Goal: Task Accomplishment & Management: Use online tool/utility

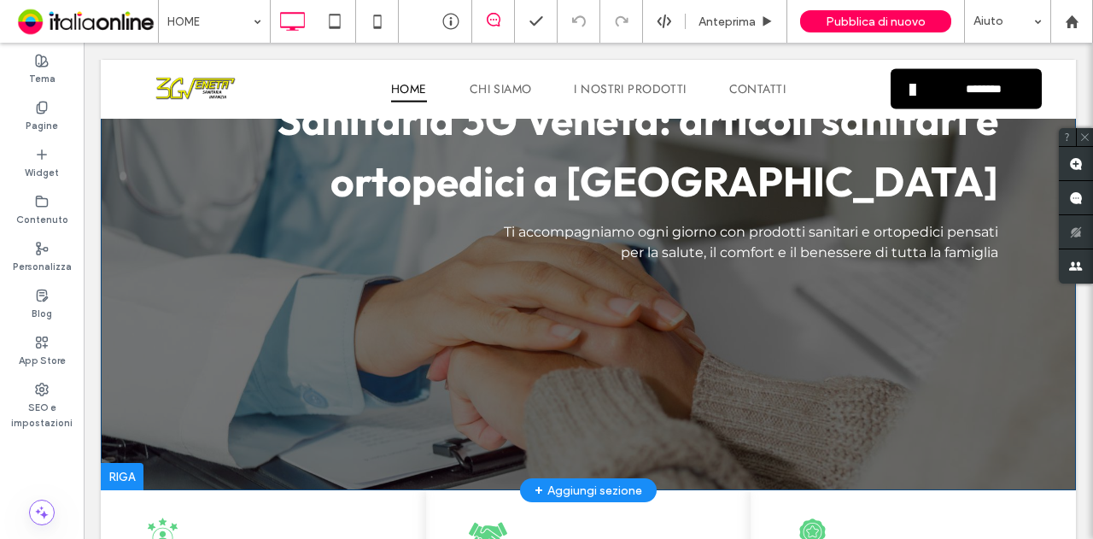
scroll to position [342, 0]
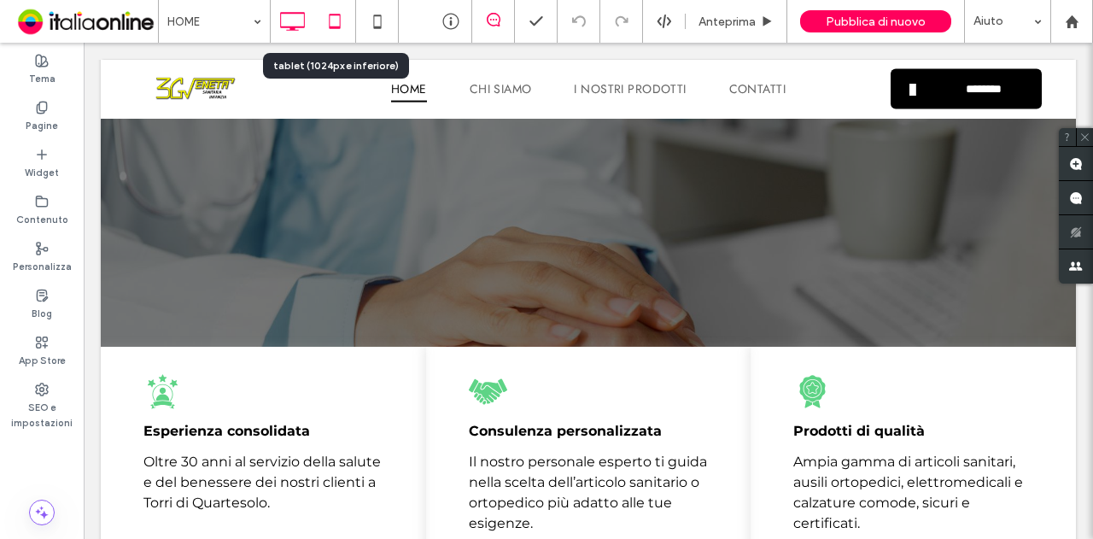
click at [335, 20] on icon at bounding box center [335, 21] width 34 height 34
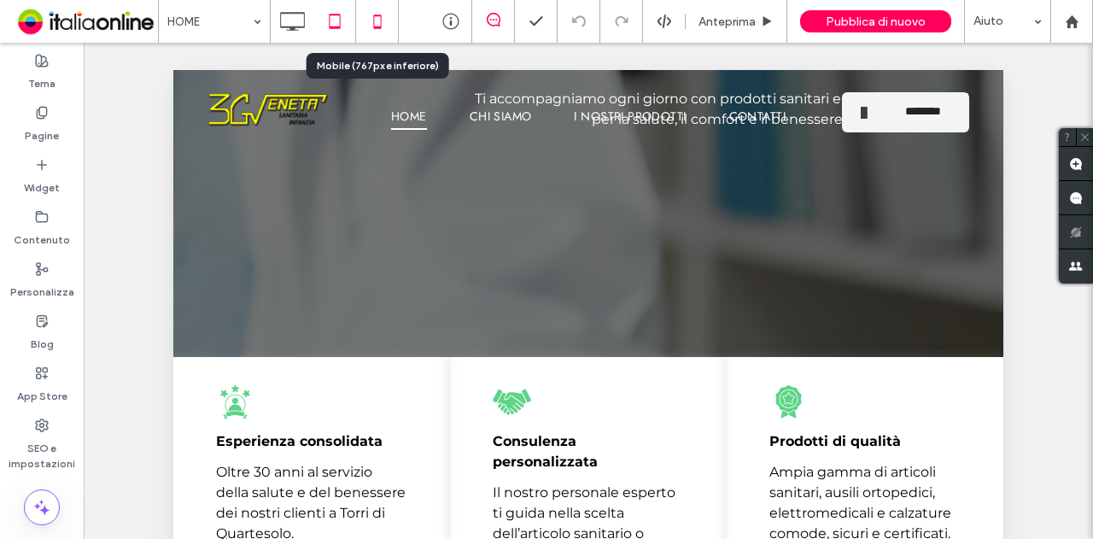
click at [386, 16] on icon at bounding box center [377, 21] width 34 height 34
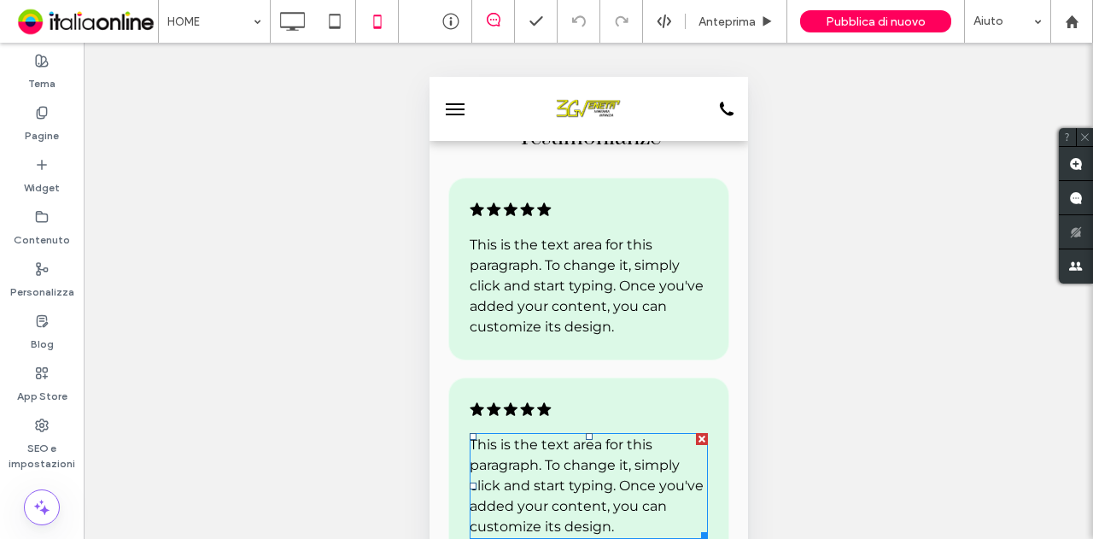
scroll to position [2647, 0]
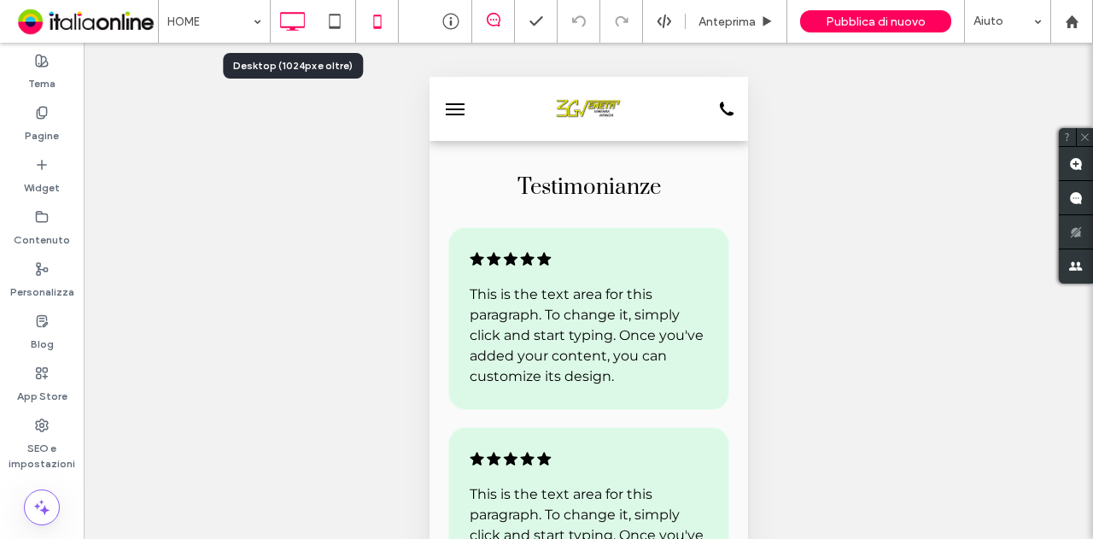
click at [291, 27] on use at bounding box center [292, 21] width 25 height 19
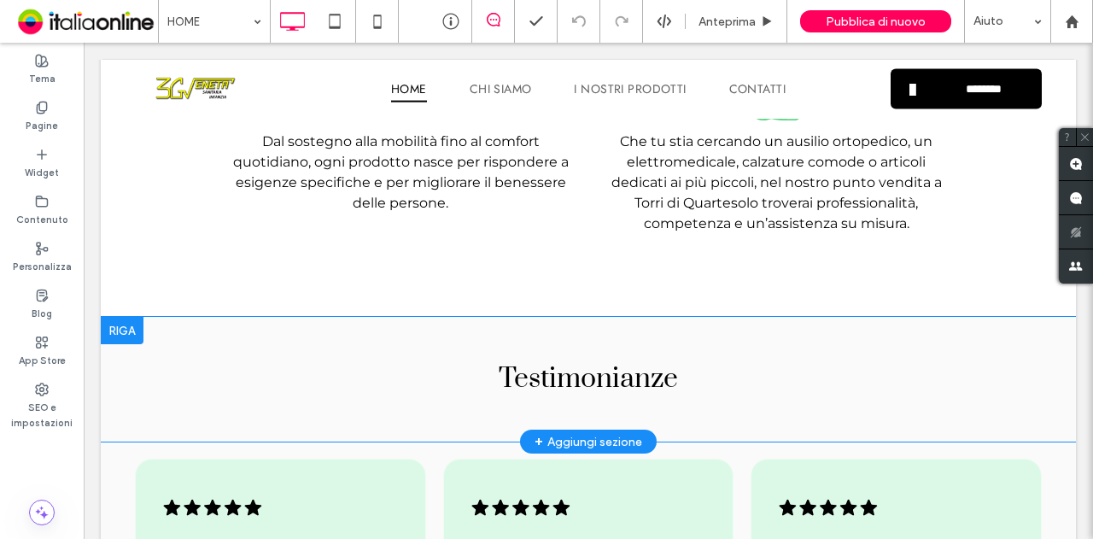
scroll to position [2391, 0]
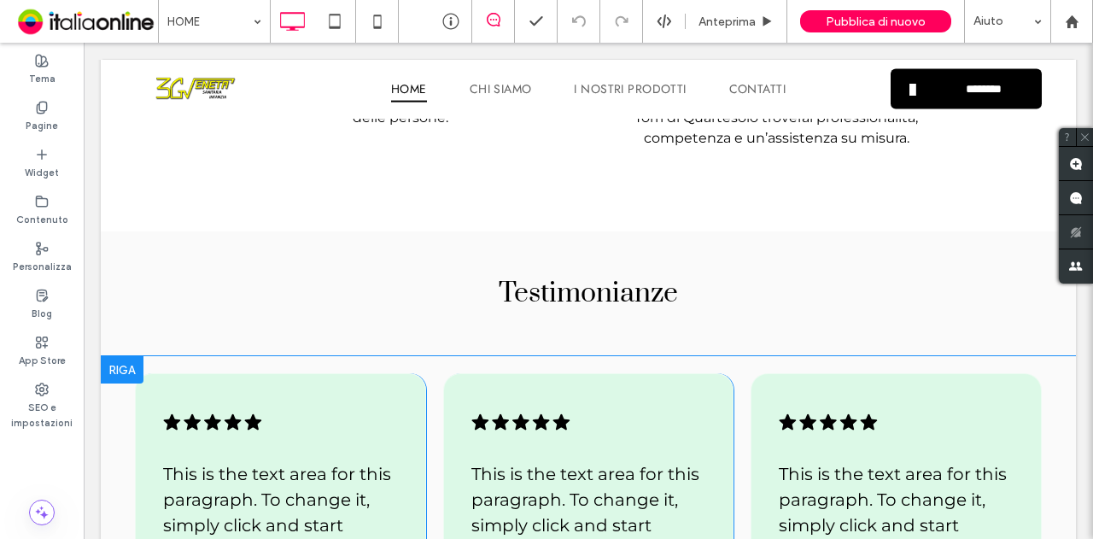
click at [128, 356] on div at bounding box center [122, 369] width 43 height 27
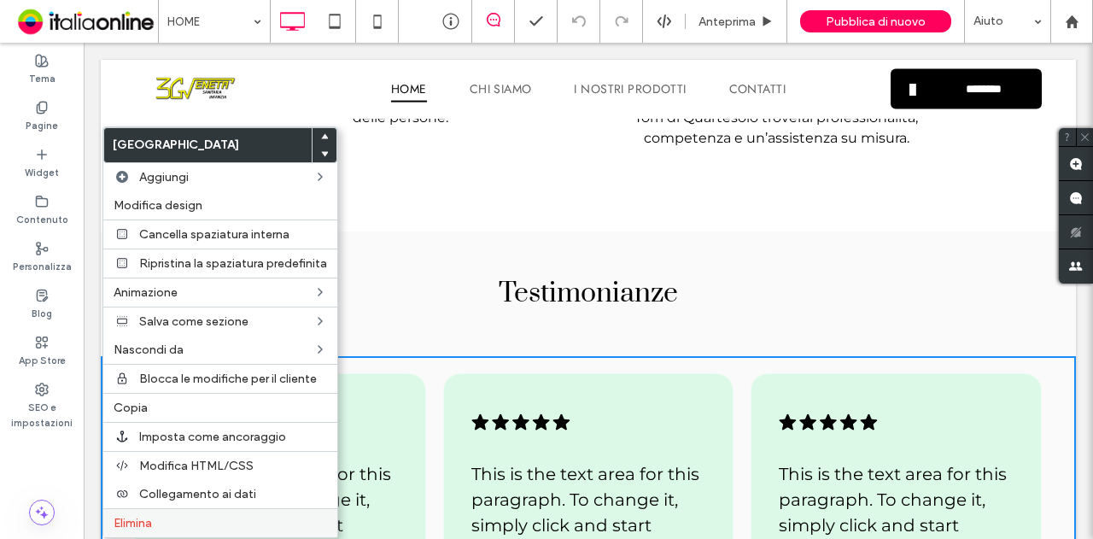
click at [163, 523] on div "Elimina" at bounding box center [220, 522] width 234 height 29
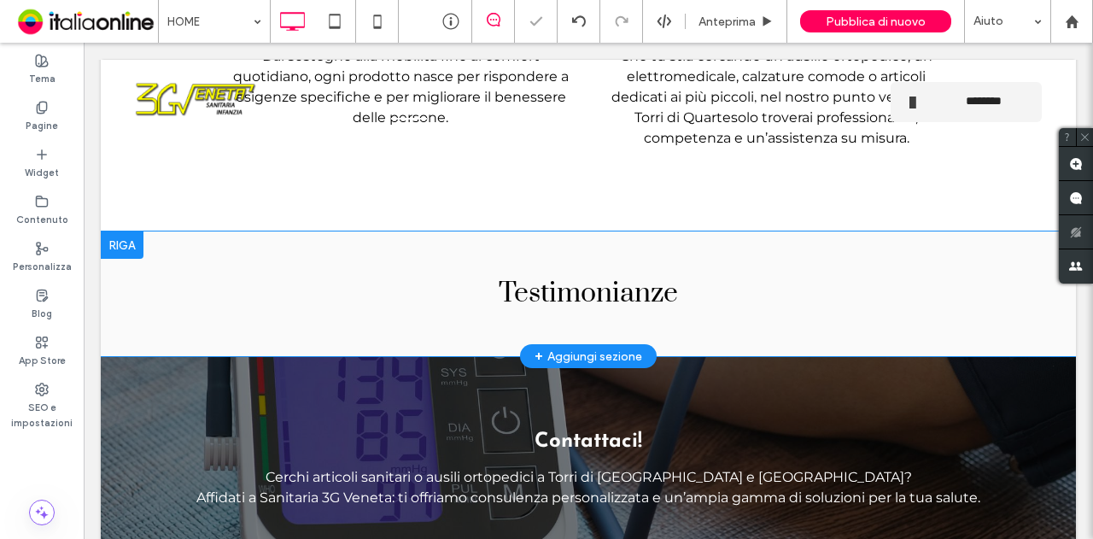
click at [111, 231] on div at bounding box center [122, 244] width 43 height 27
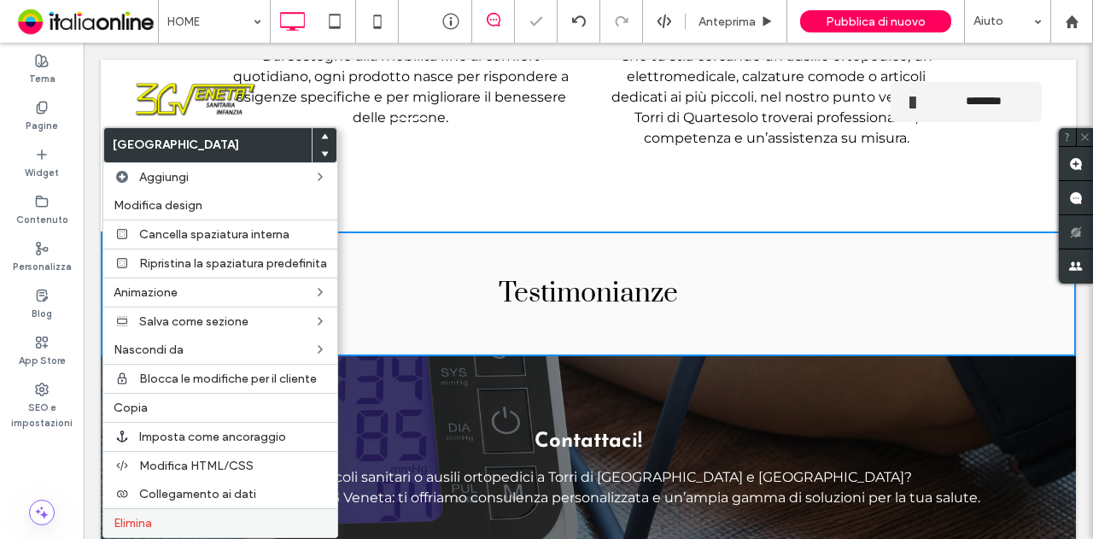
click at [147, 516] on span "Elimina" at bounding box center [133, 523] width 38 height 15
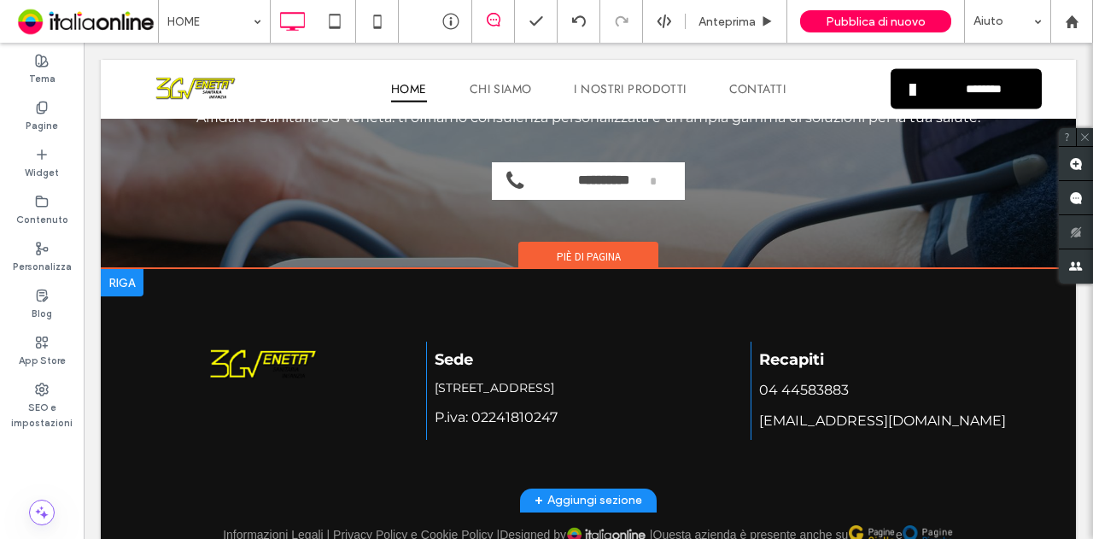
scroll to position [2561, 0]
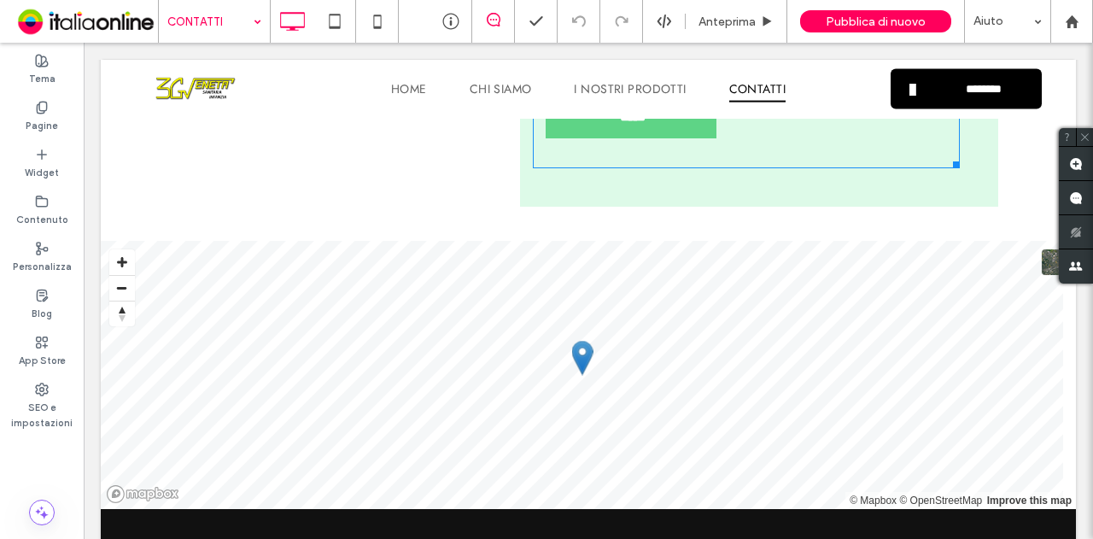
scroll to position [1234, 0]
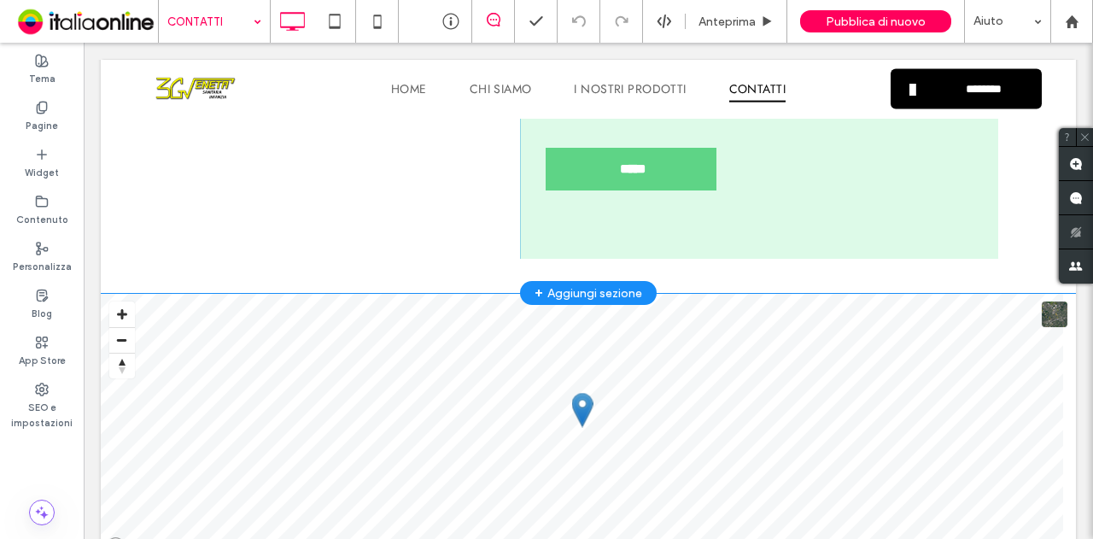
click at [610, 284] on div "+ Aggiungi sezione" at bounding box center [588, 292] width 108 height 19
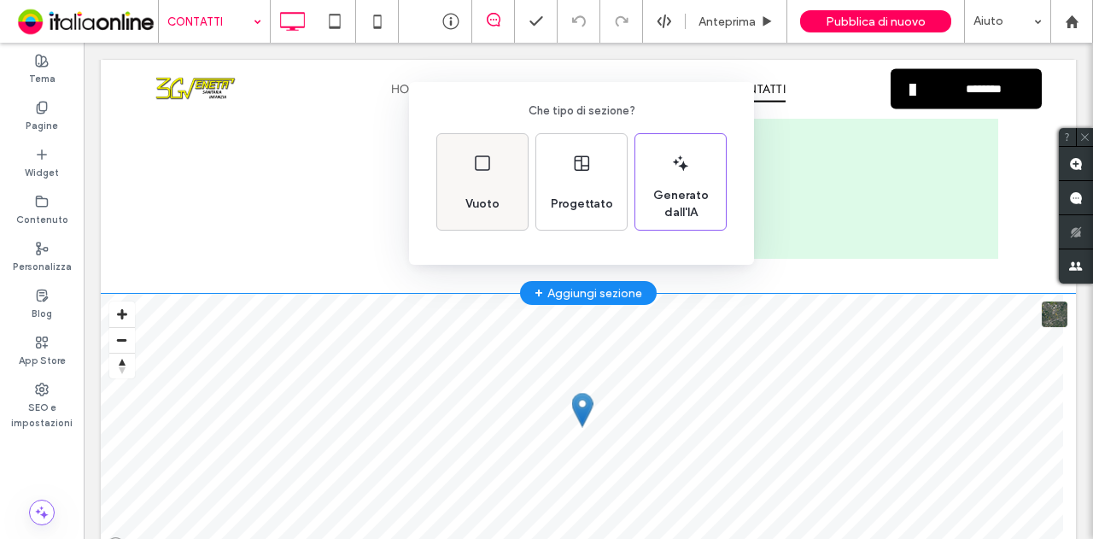
click at [497, 189] on div "Vuoto" at bounding box center [483, 204] width 48 height 38
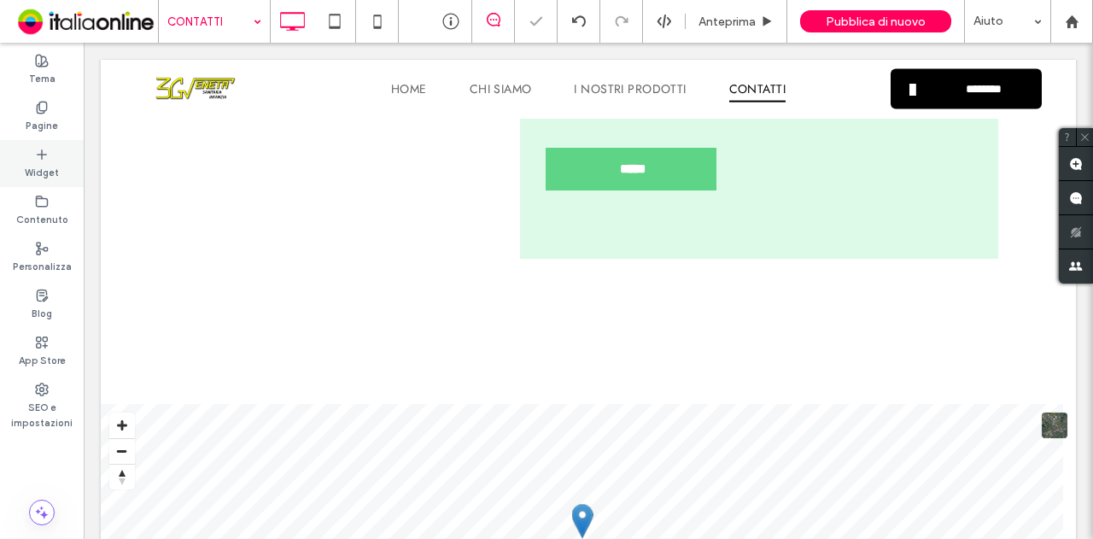
click at [43, 155] on icon at bounding box center [42, 155] width 14 height 14
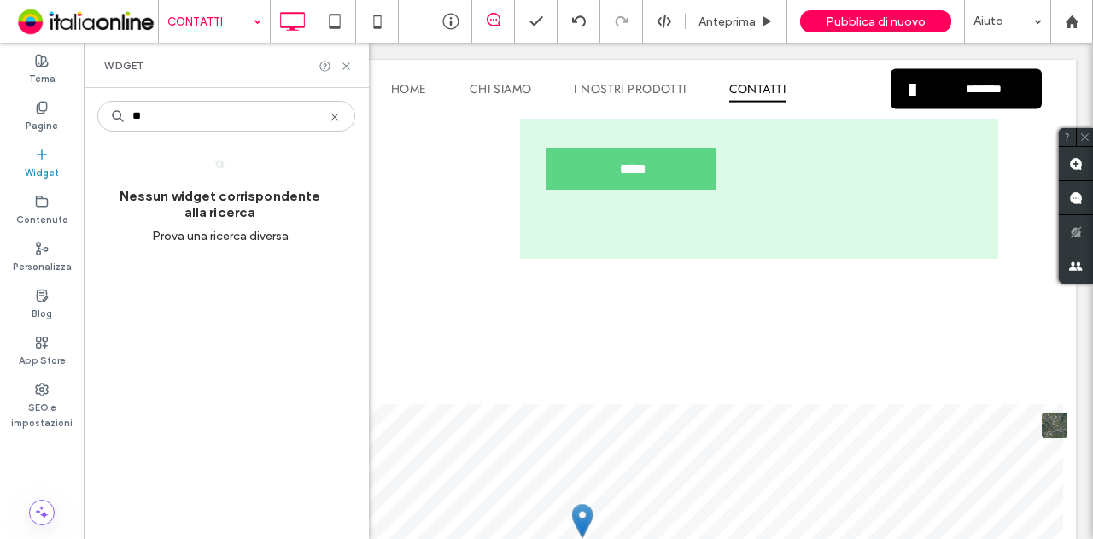
type input "*"
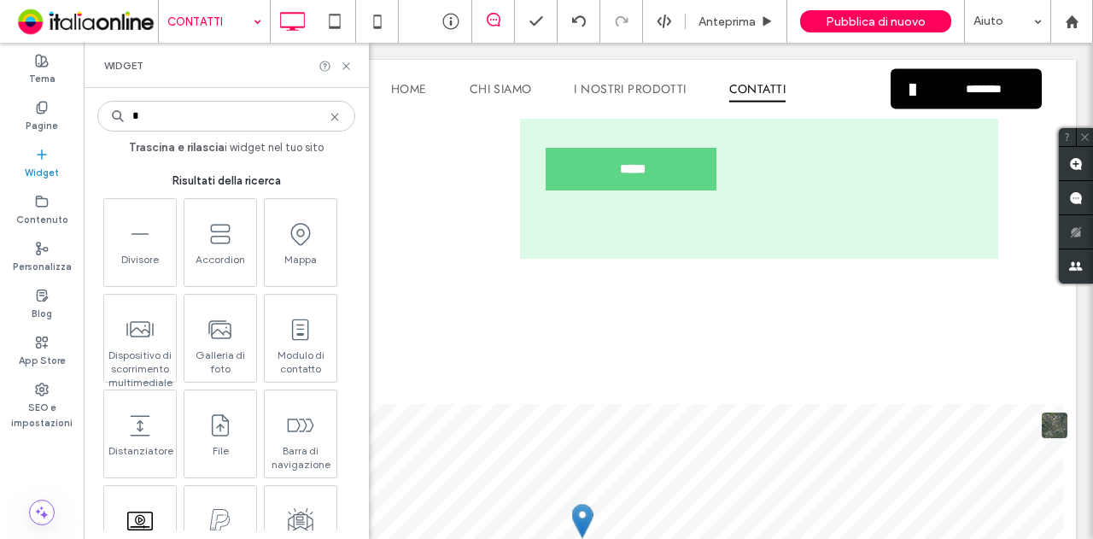
type input "*"
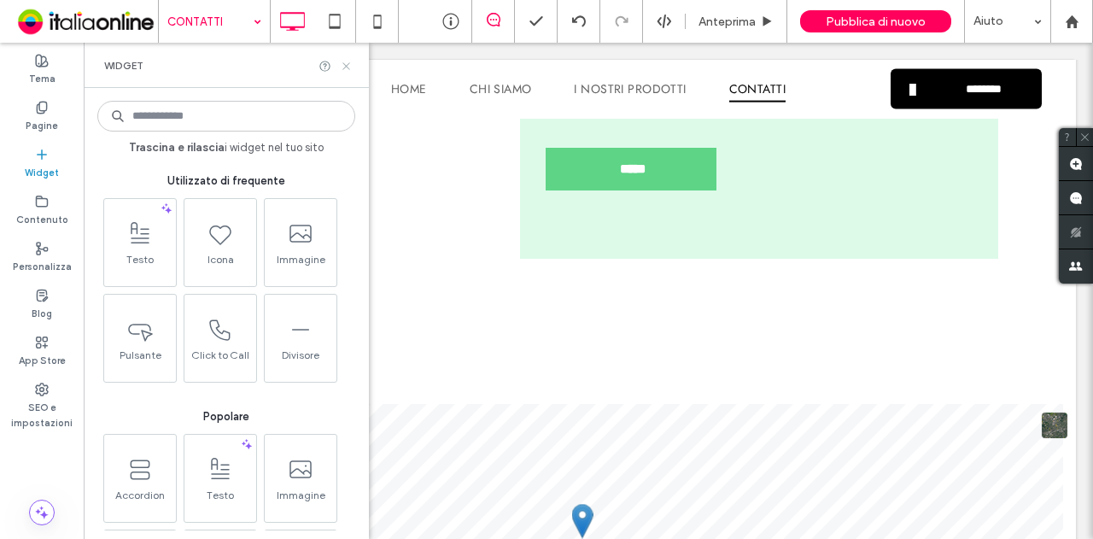
drag, startPoint x: 344, startPoint y: 67, endPoint x: 321, endPoint y: 52, distance: 27.7
click at [344, 67] on use at bounding box center [345, 65] width 7 height 7
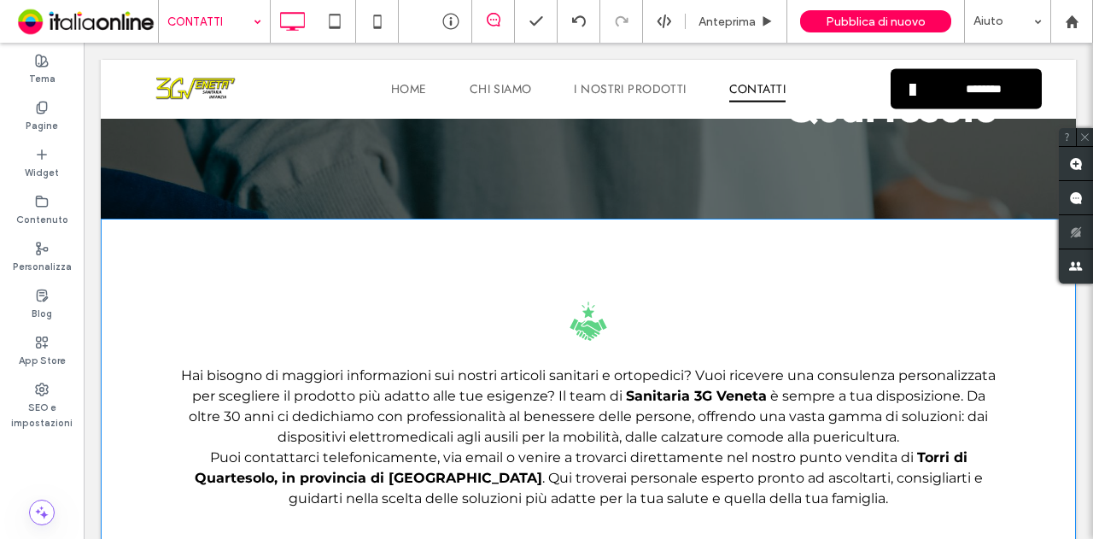
scroll to position [0, 0]
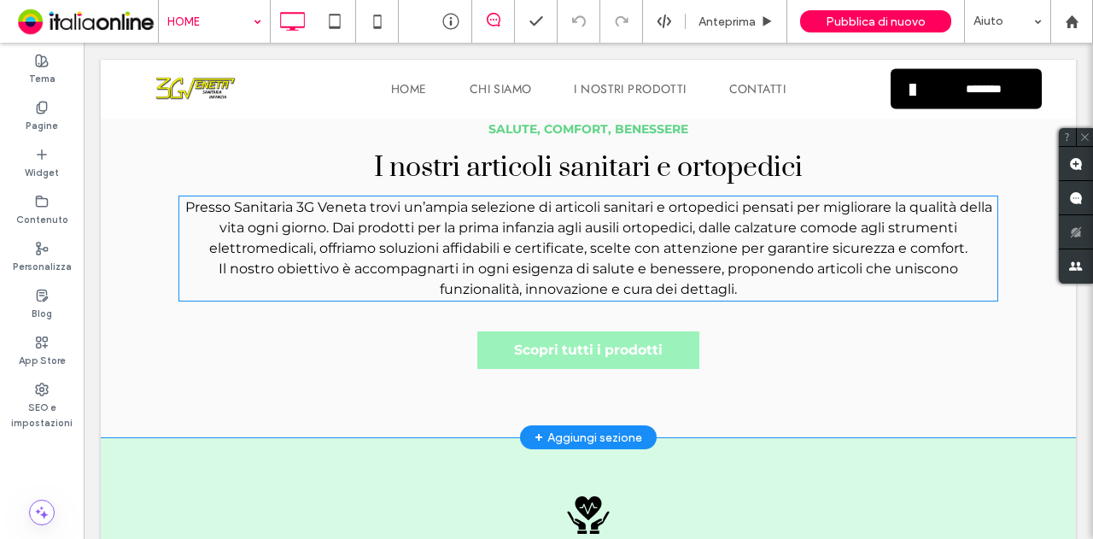
scroll to position [1366, 0]
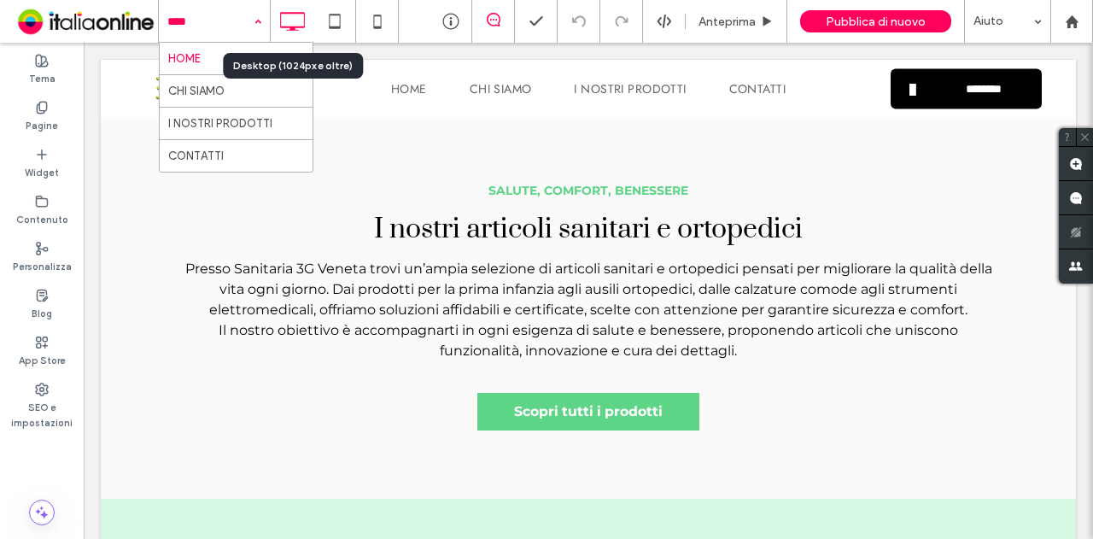
click at [256, 24] on div "HOME CHI SIAMO I NOSTRI PRODOTTI CONTATTI" at bounding box center [214, 21] width 111 height 43
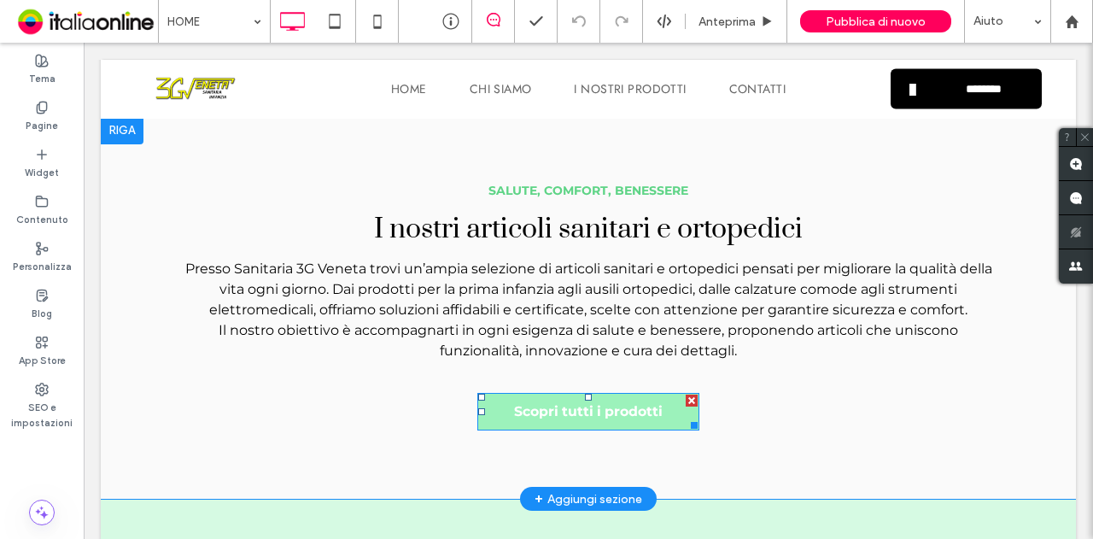
click at [599, 403] on span "Scopri tutti i prodotti" at bounding box center [588, 411] width 149 height 16
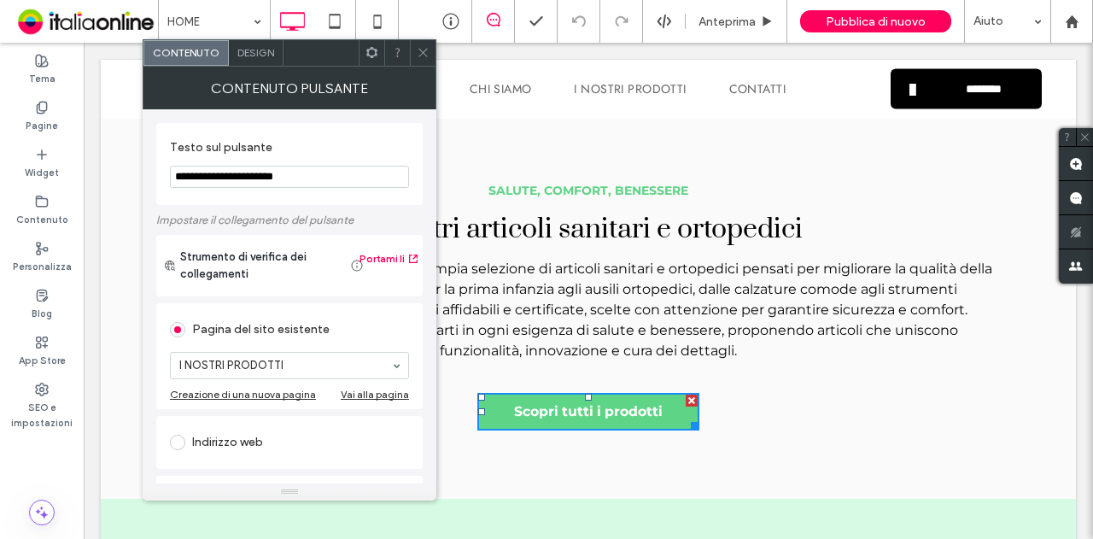
click at [418, 55] on icon at bounding box center [423, 52] width 13 height 13
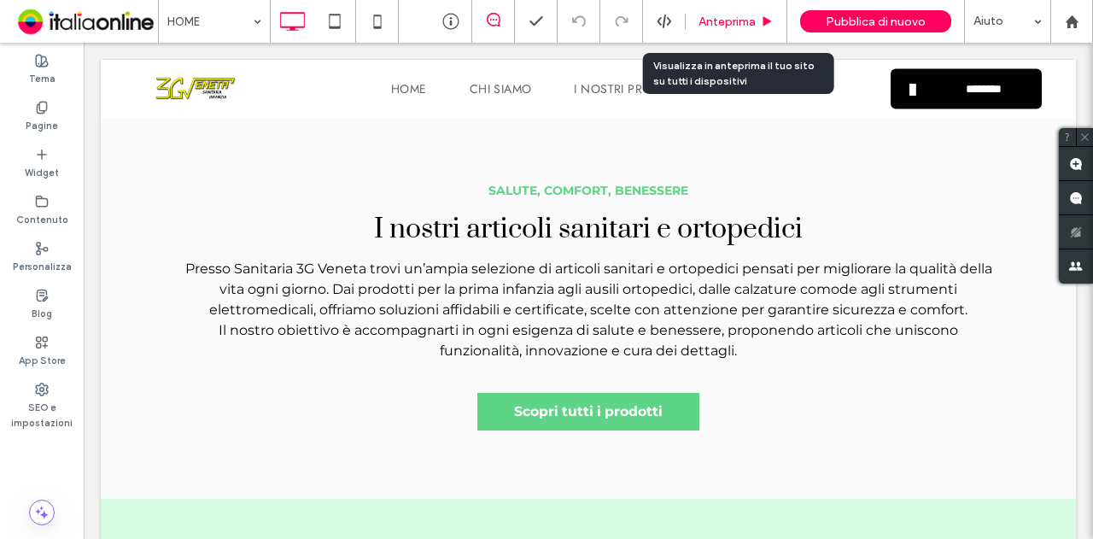
click at [740, 18] on span "Anteprima" at bounding box center [726, 22] width 57 height 15
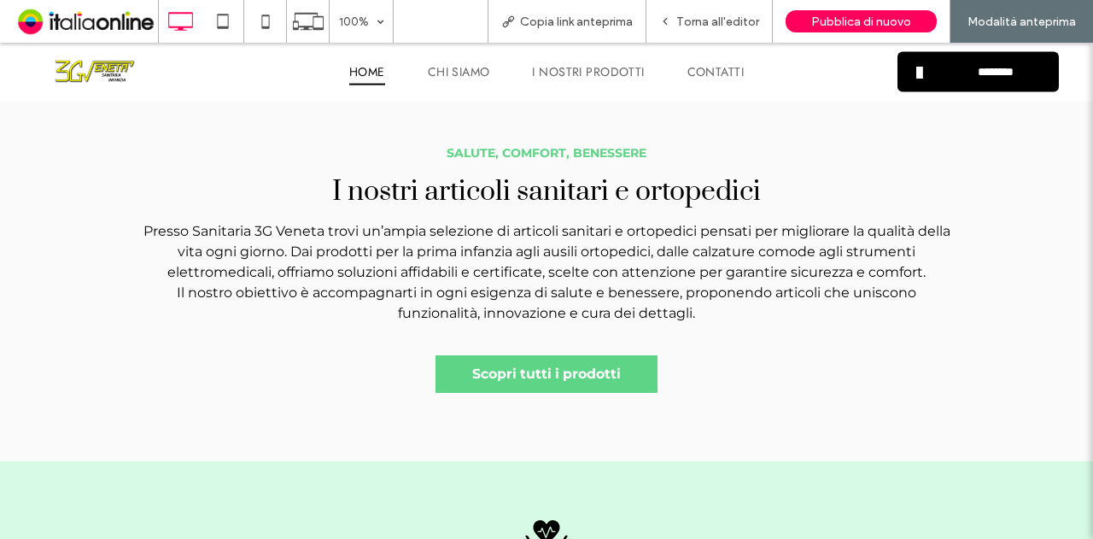
scroll to position [1346, 0]
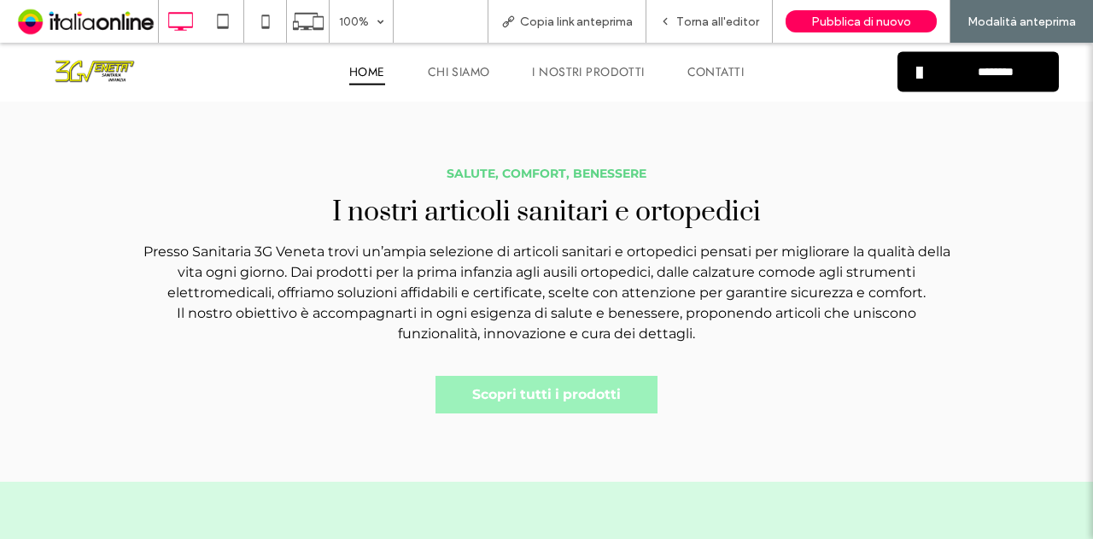
click at [536, 386] on span "Scopri tutti i prodotti" at bounding box center [546, 394] width 149 height 16
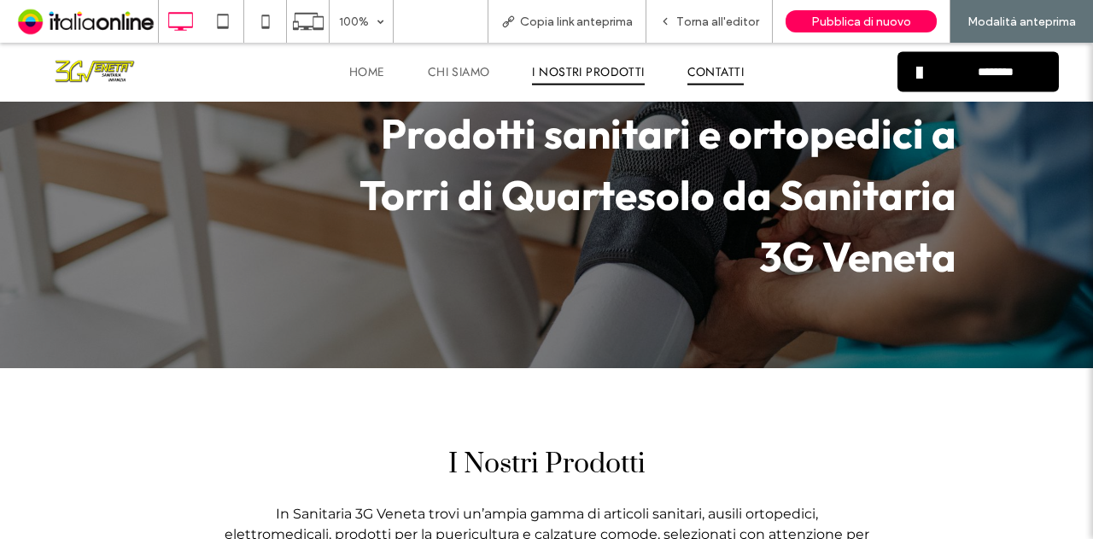
scroll to position [85, 0]
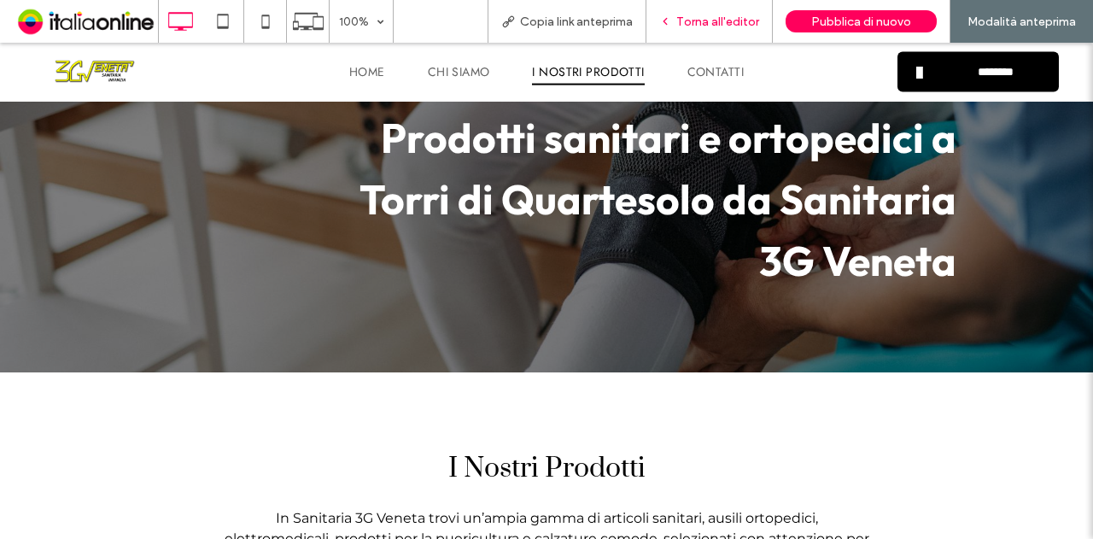
drag, startPoint x: 709, startPoint y: 0, endPoint x: 721, endPoint y: 28, distance: 30.6
click at [721, 28] on div "Torna all'editor" at bounding box center [709, 21] width 126 height 43
click at [707, 10] on div "Torna all'editor" at bounding box center [709, 21] width 126 height 43
click at [721, 17] on span "Torna all'editor" at bounding box center [717, 22] width 83 height 15
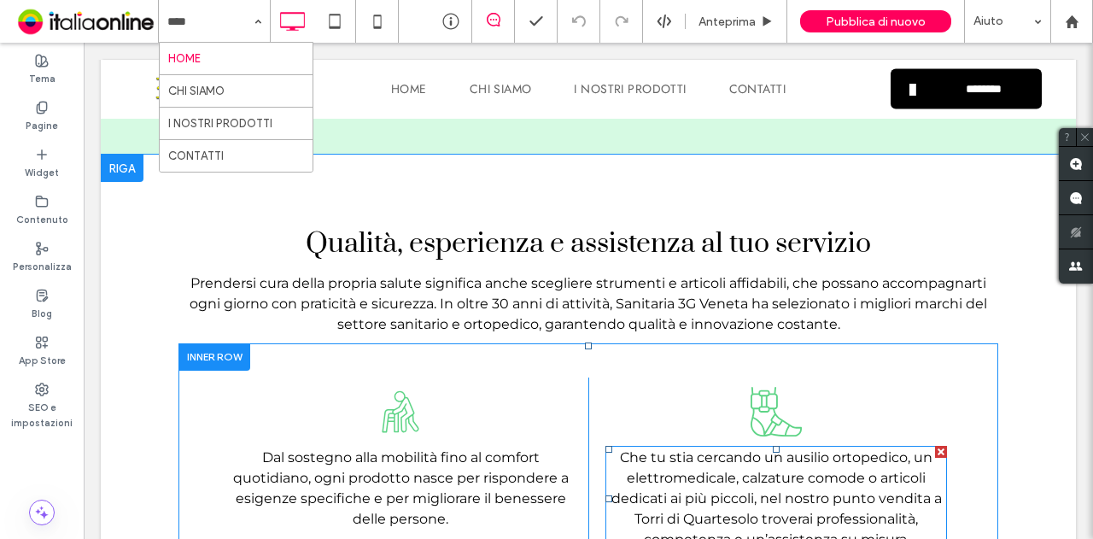
scroll to position [1964, 0]
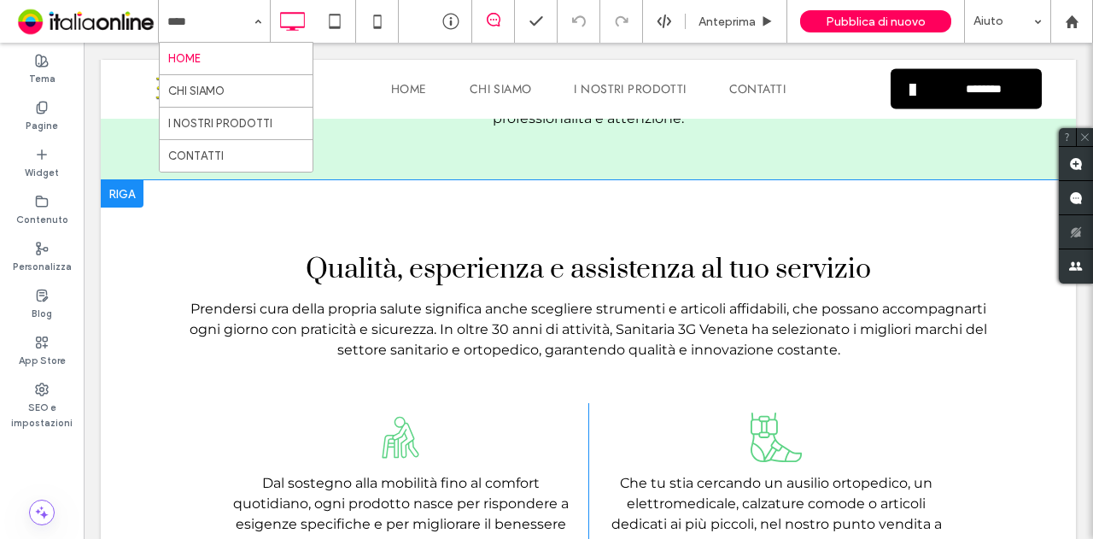
click at [451, 180] on div "Qualità, esperienza e assistenza al tuo servizio Prendersi cura della propria s…" at bounding box center [588, 419] width 820 height 478
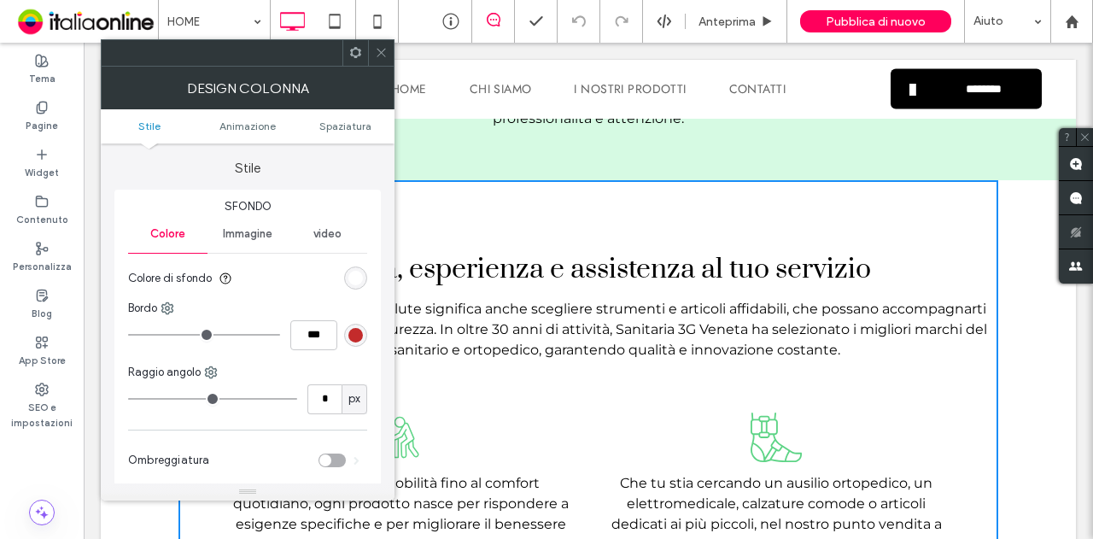
click at [380, 59] on span at bounding box center [381, 53] width 13 height 26
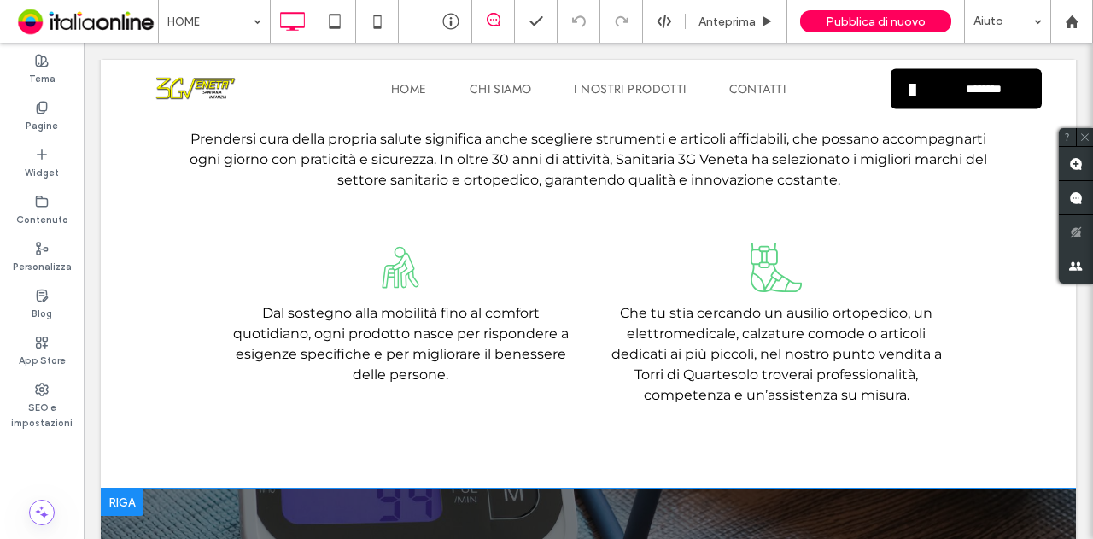
scroll to position [2135, 0]
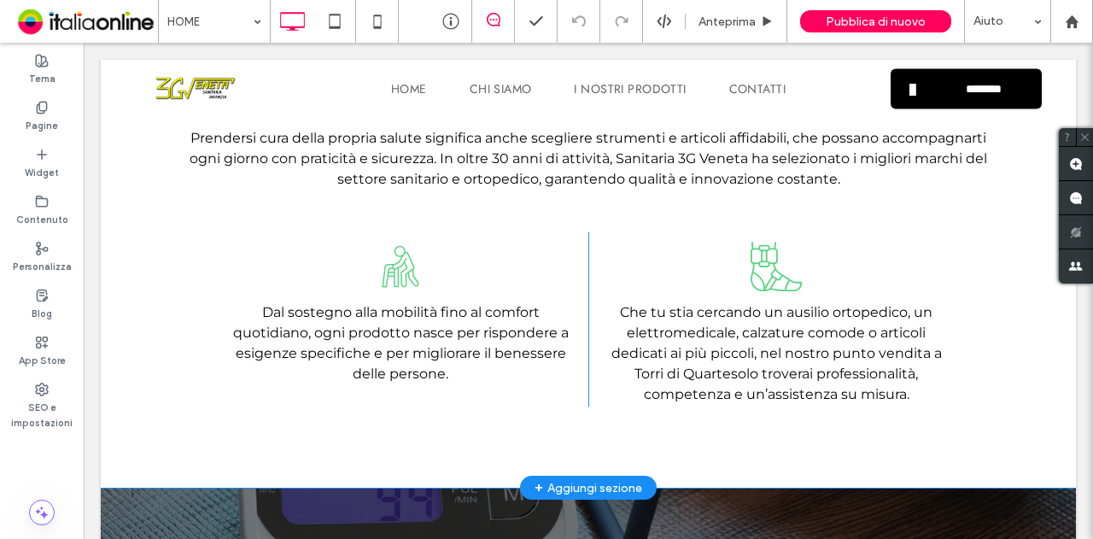
click at [544, 478] on div "+ Aggiungi sezione" at bounding box center [588, 487] width 108 height 19
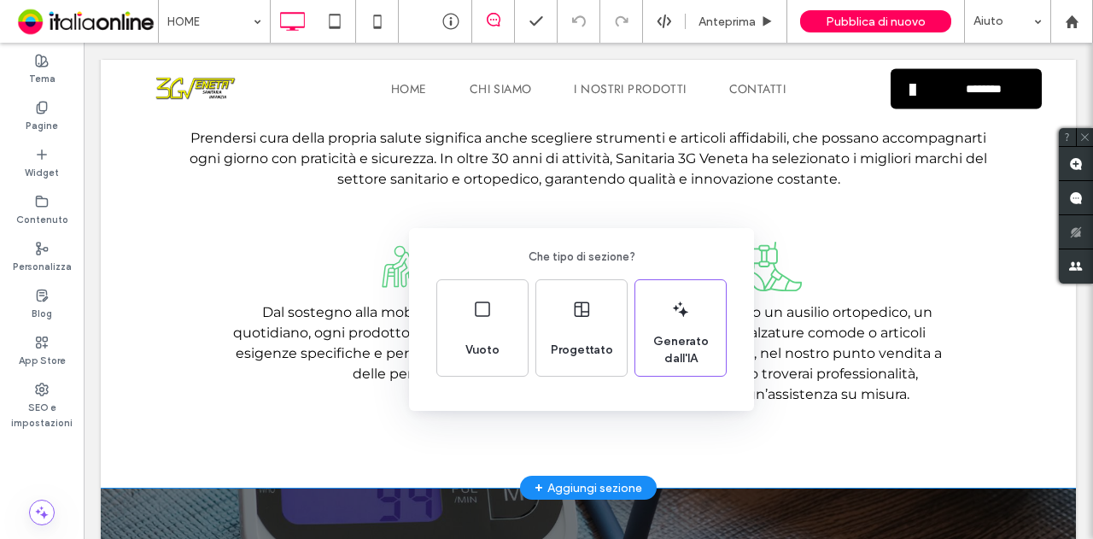
drag, startPoint x: 10, startPoint y: 293, endPoint x: 84, endPoint y: 336, distance: 84.9
click at [81, 337] on div "Che tipo di sezione? Vuoto Progettato Generato dall'IA" at bounding box center [546, 311] width 1093 height 622
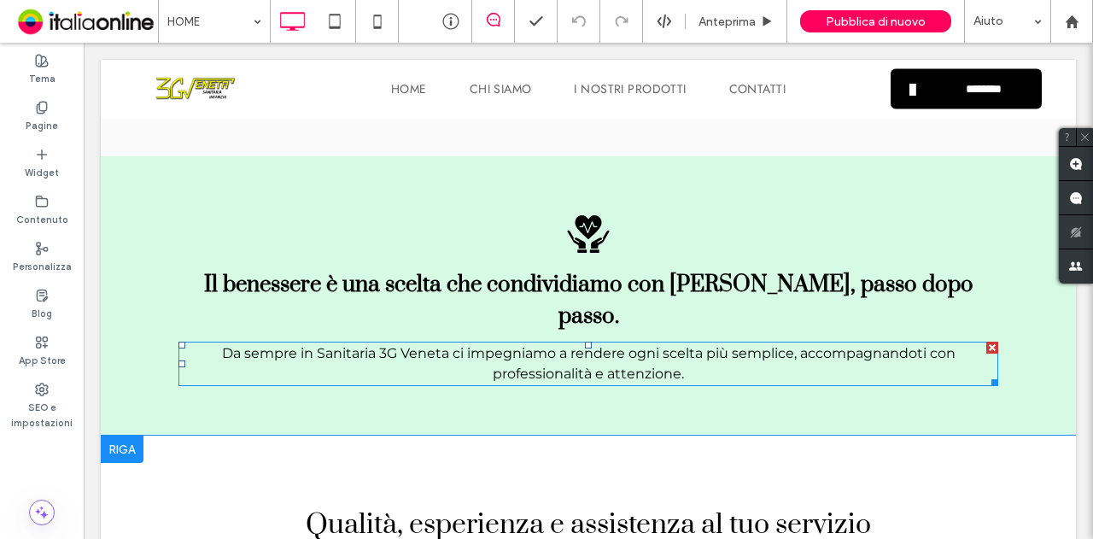
scroll to position [1878, 0]
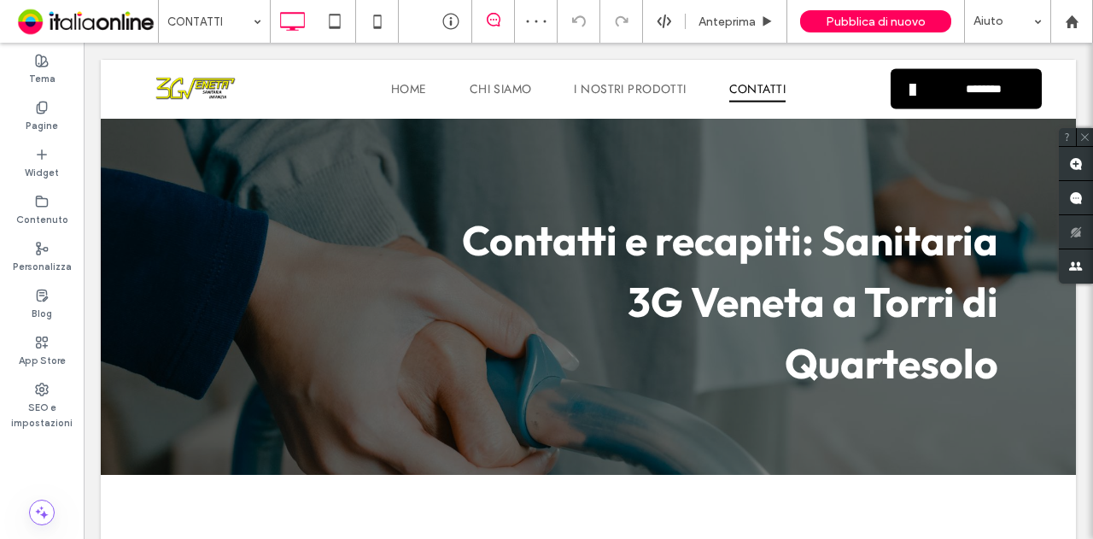
scroll to position [598, 0]
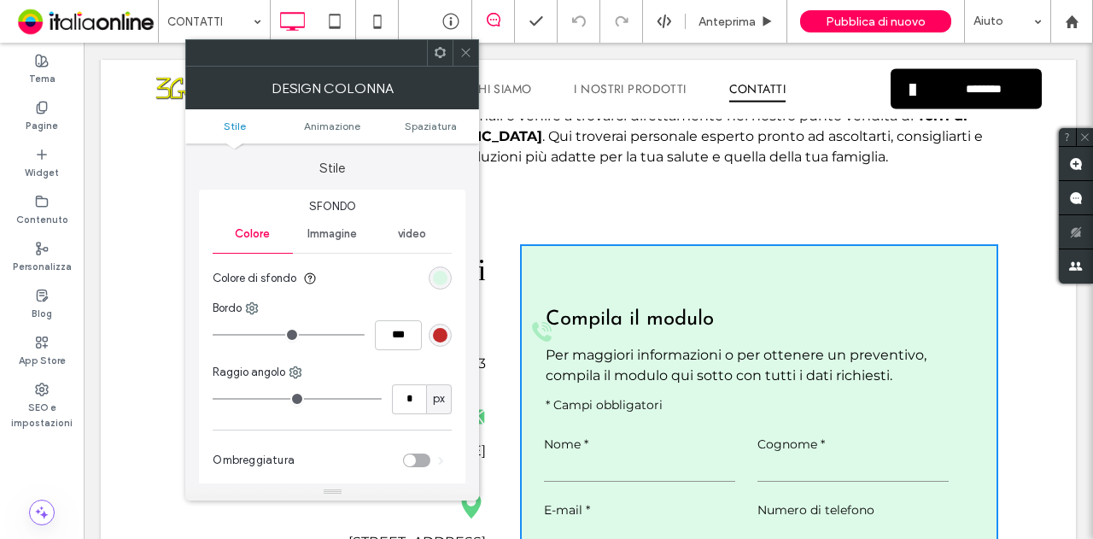
click at [441, 50] on icon at bounding box center [440, 52] width 13 height 13
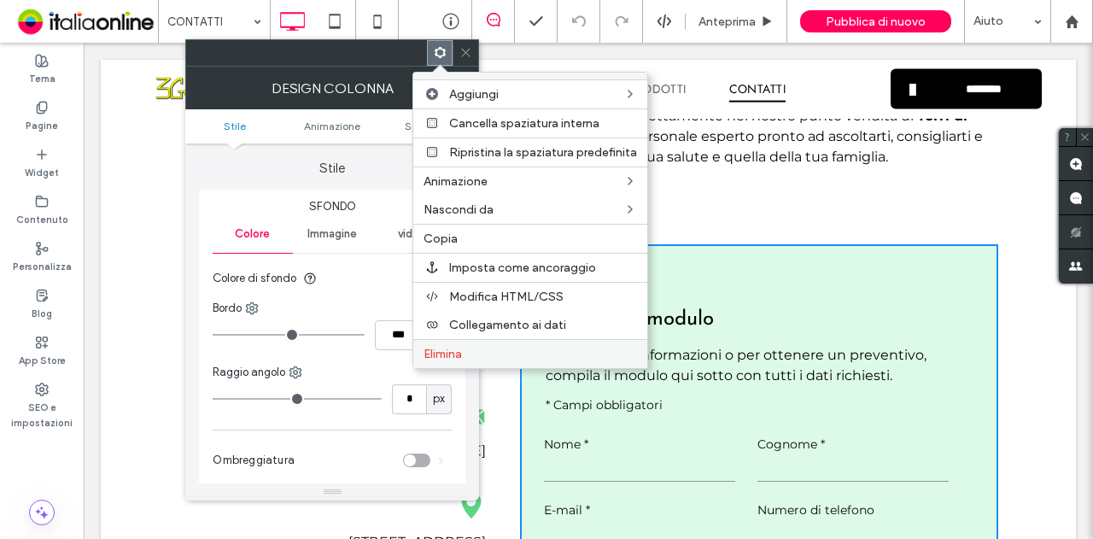
click at [542, 351] on label "Elimina" at bounding box center [529, 354] width 213 height 15
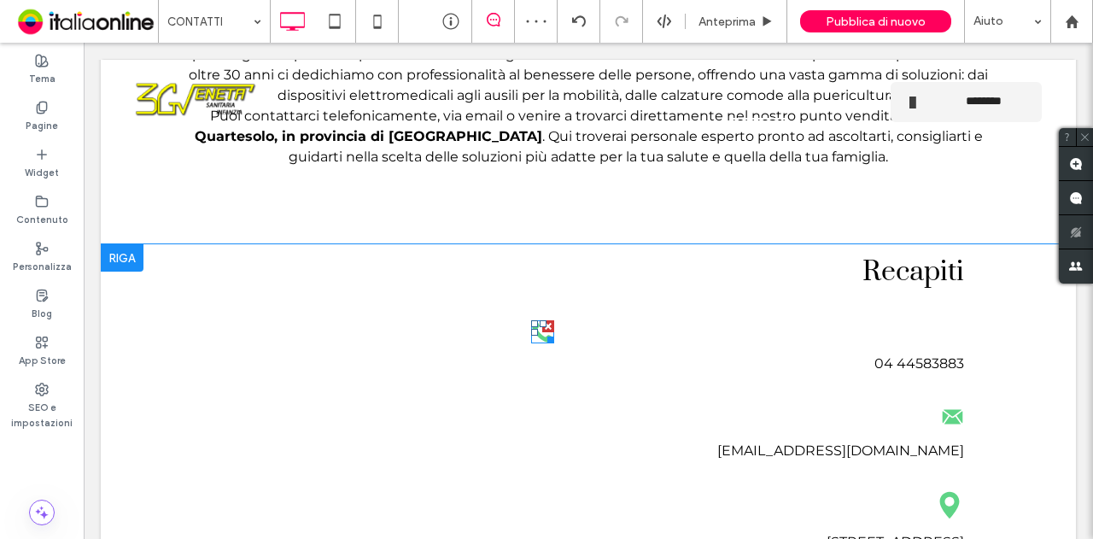
click at [533, 330] on icon at bounding box center [542, 331] width 23 height 23
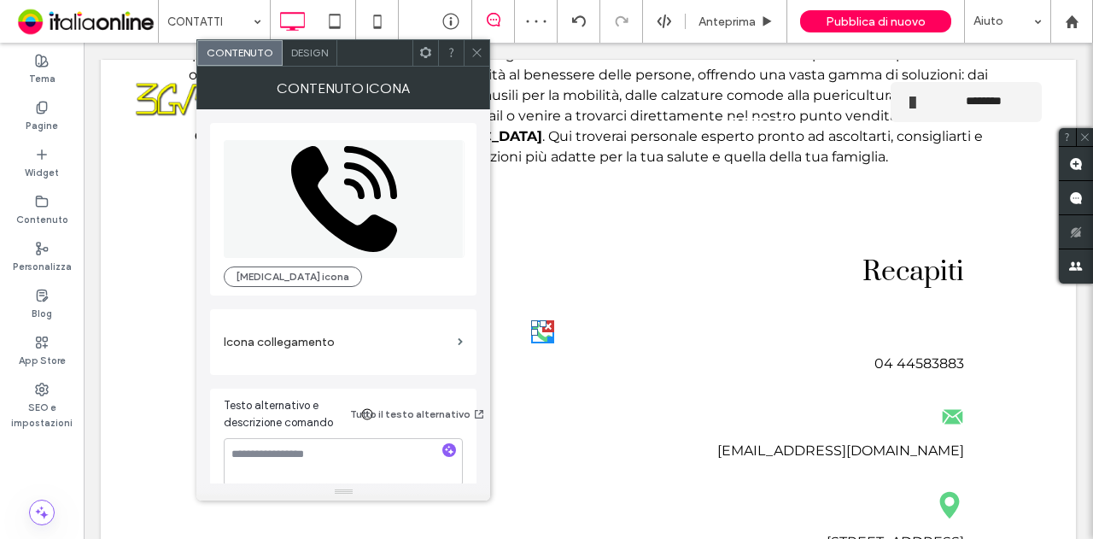
click at [429, 50] on use at bounding box center [425, 52] width 11 height 11
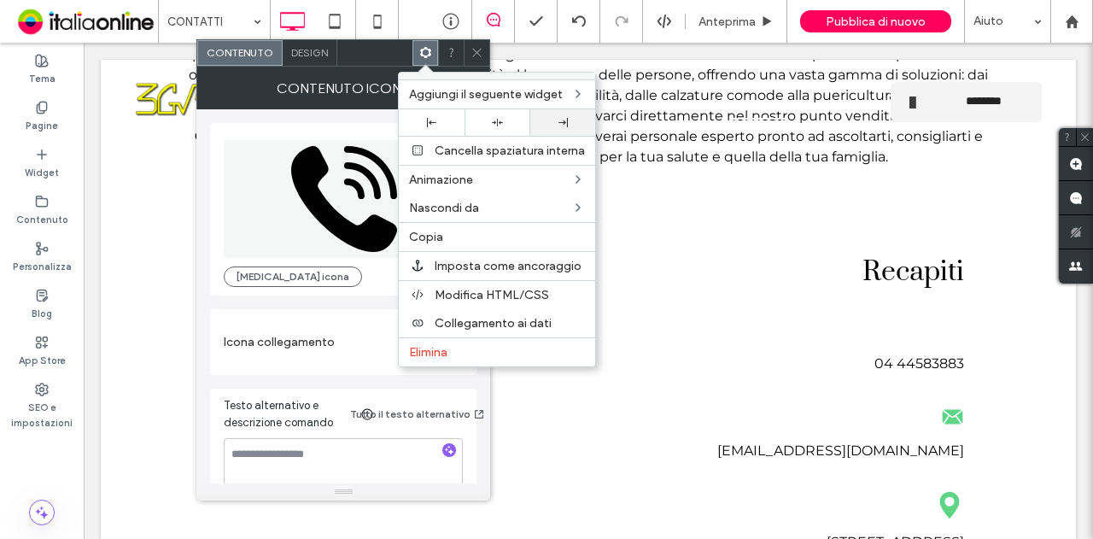
click at [552, 126] on div at bounding box center [563, 122] width 66 height 26
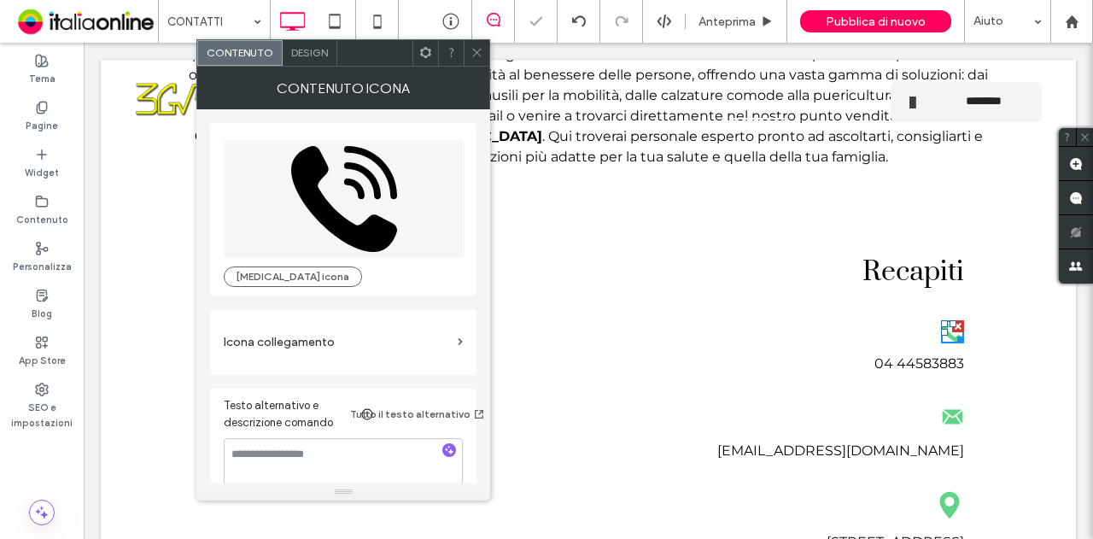
click at [482, 59] on span at bounding box center [476, 53] width 13 height 26
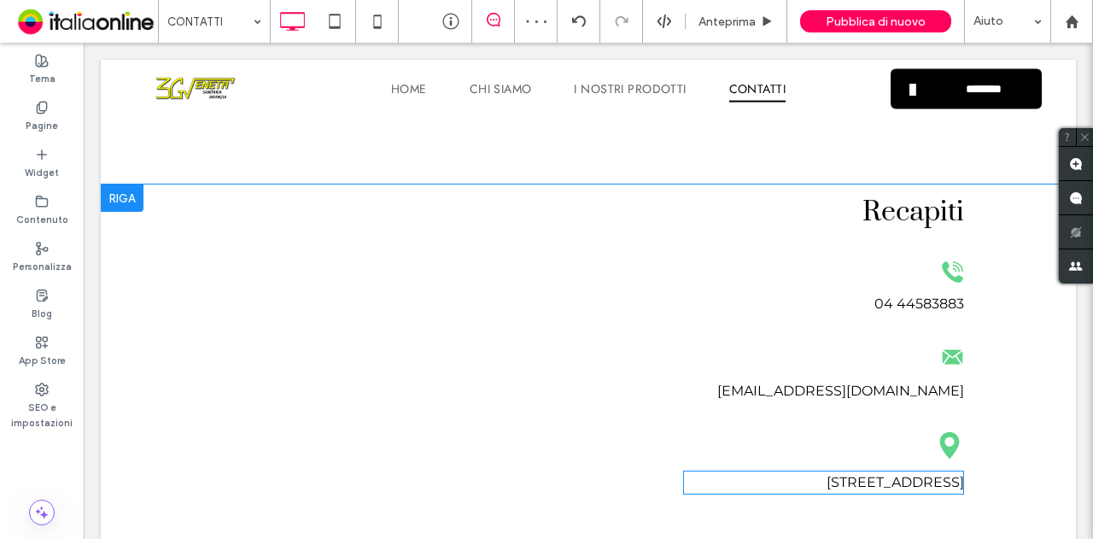
scroll to position [683, 0]
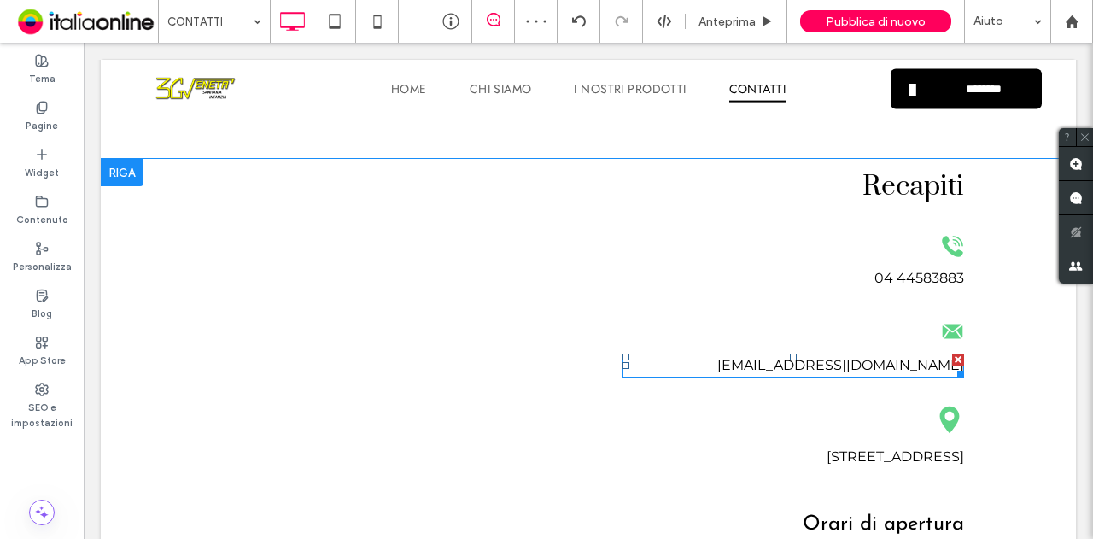
click at [953, 361] on div at bounding box center [958, 359] width 12 height 12
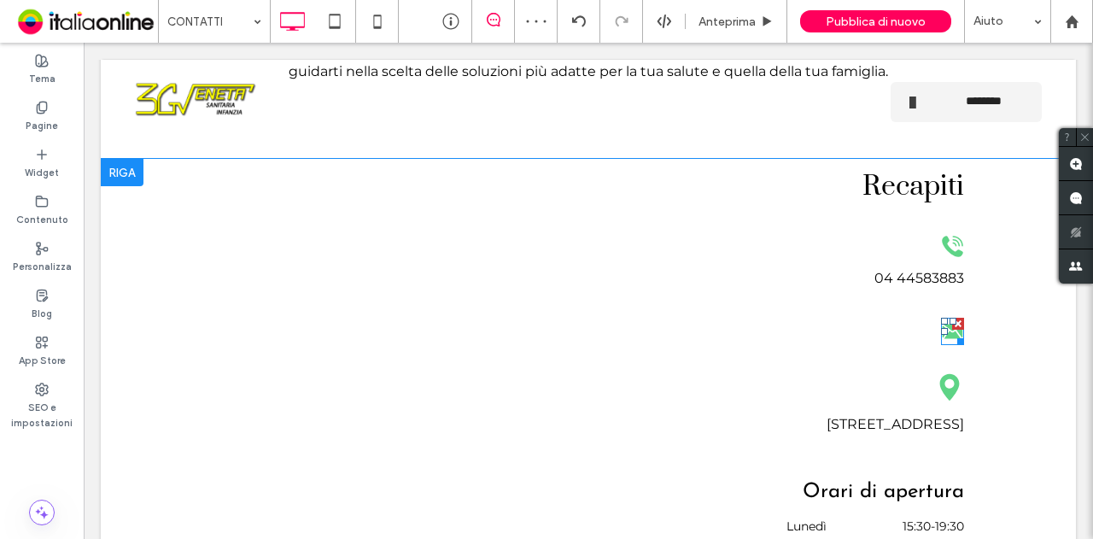
click at [953, 327] on div at bounding box center [958, 324] width 12 height 12
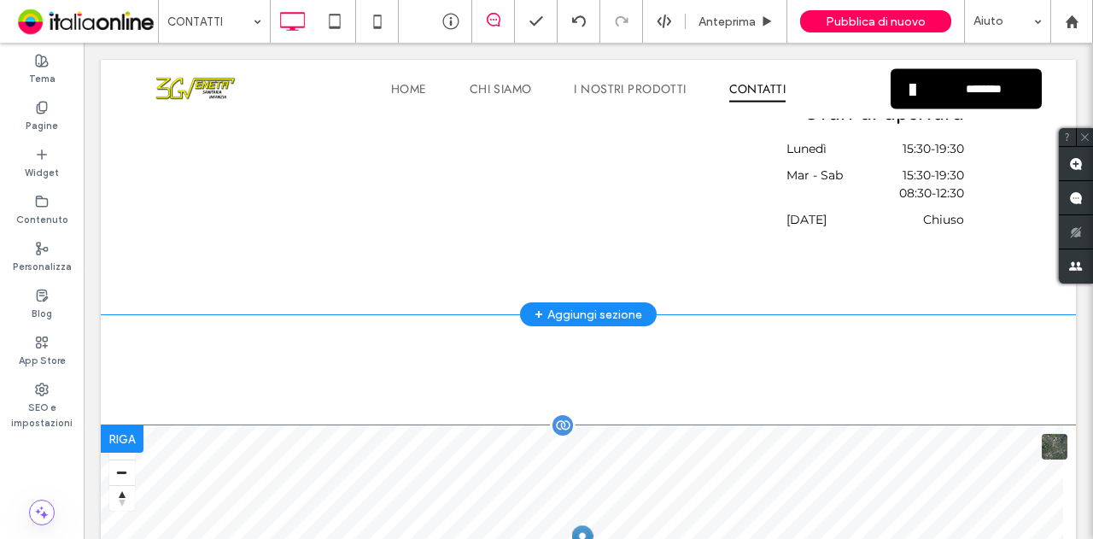
scroll to position [1195, 0]
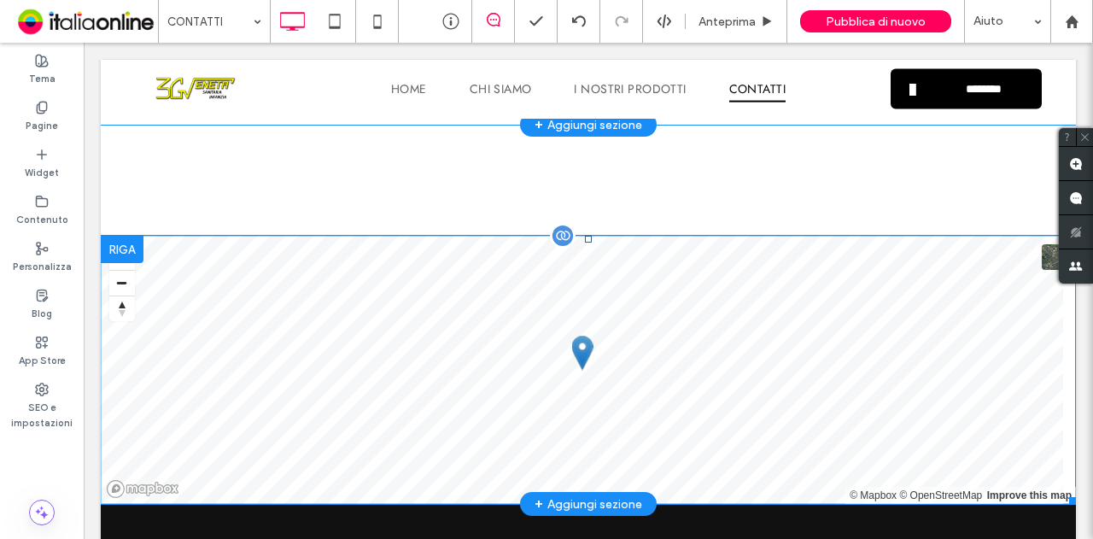
click at [579, 368] on span at bounding box center [588, 370] width 975 height 268
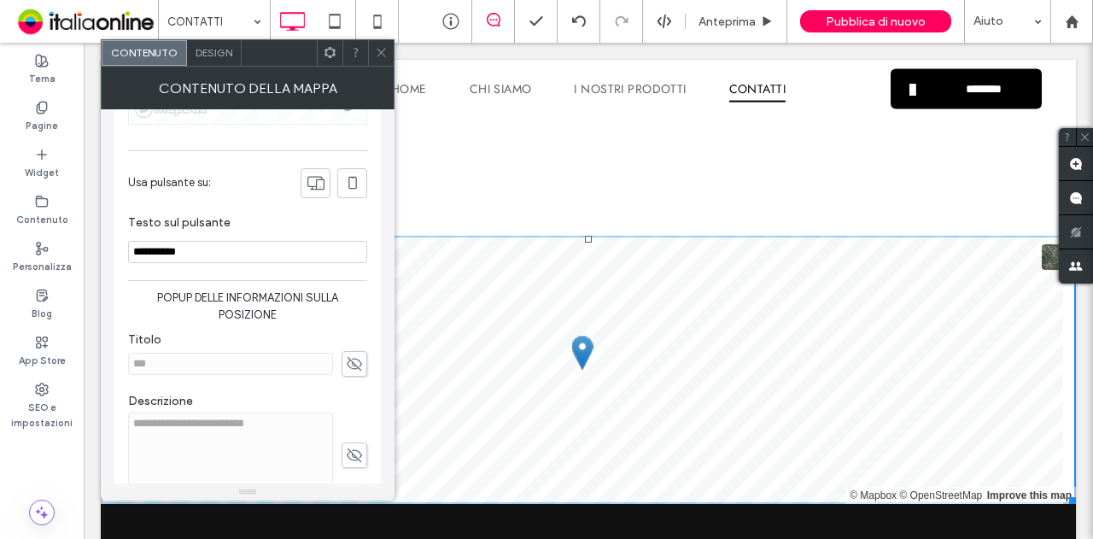
scroll to position [342, 0]
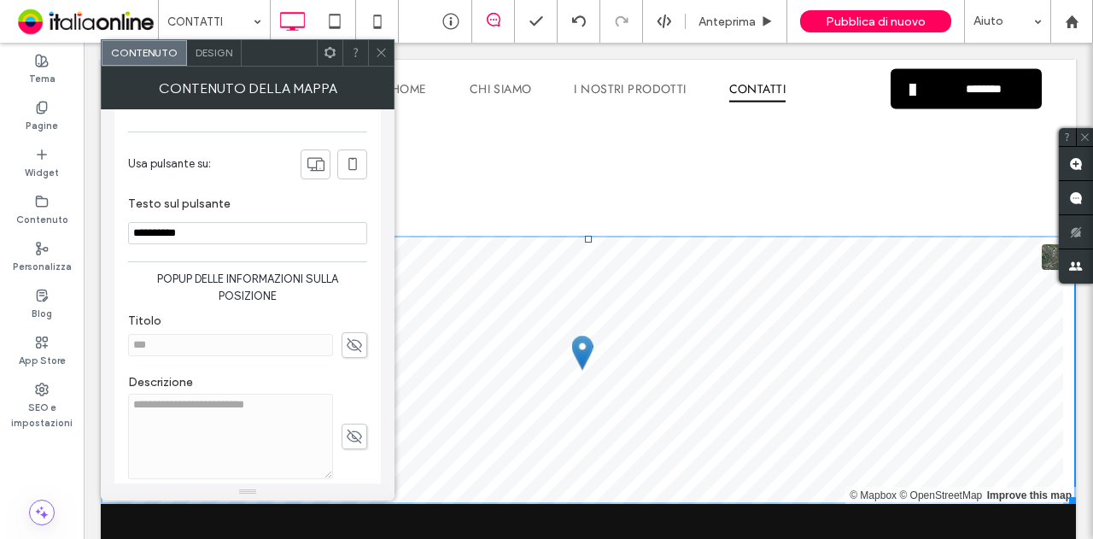
click at [383, 60] on span at bounding box center [381, 53] width 13 height 26
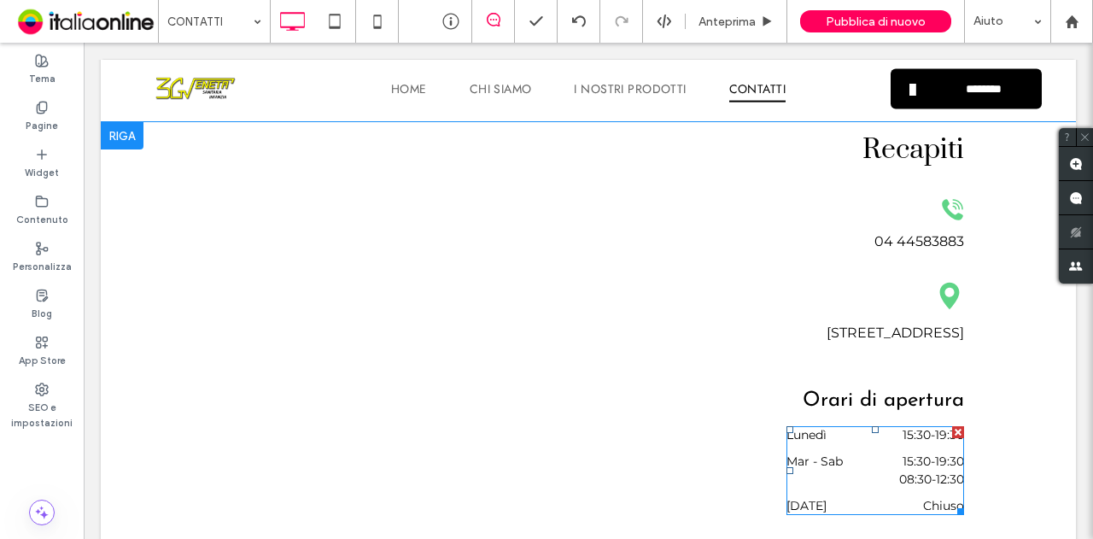
scroll to position [683, 0]
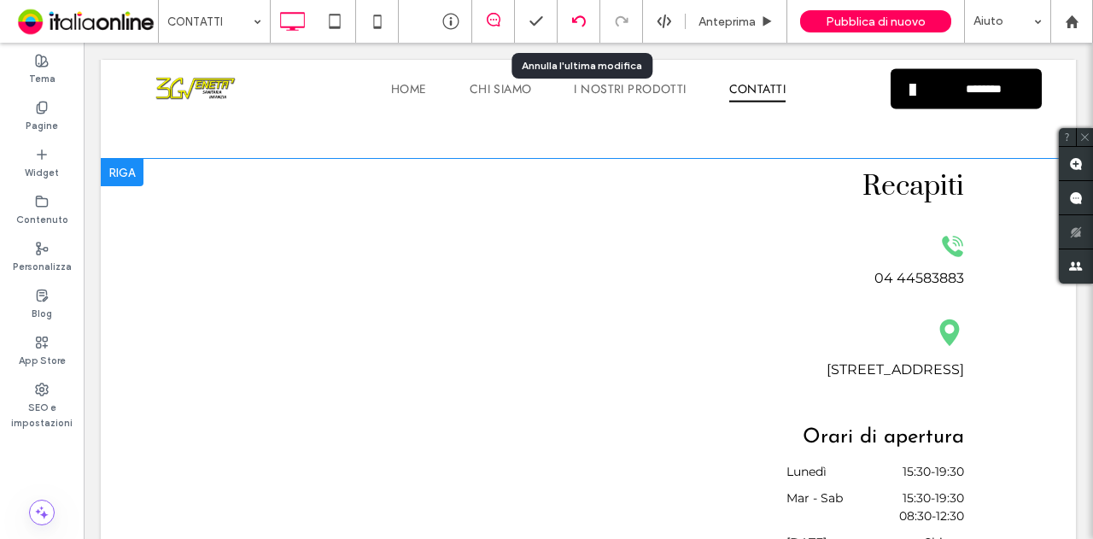
click at [574, 25] on icon at bounding box center [579, 22] width 14 height 14
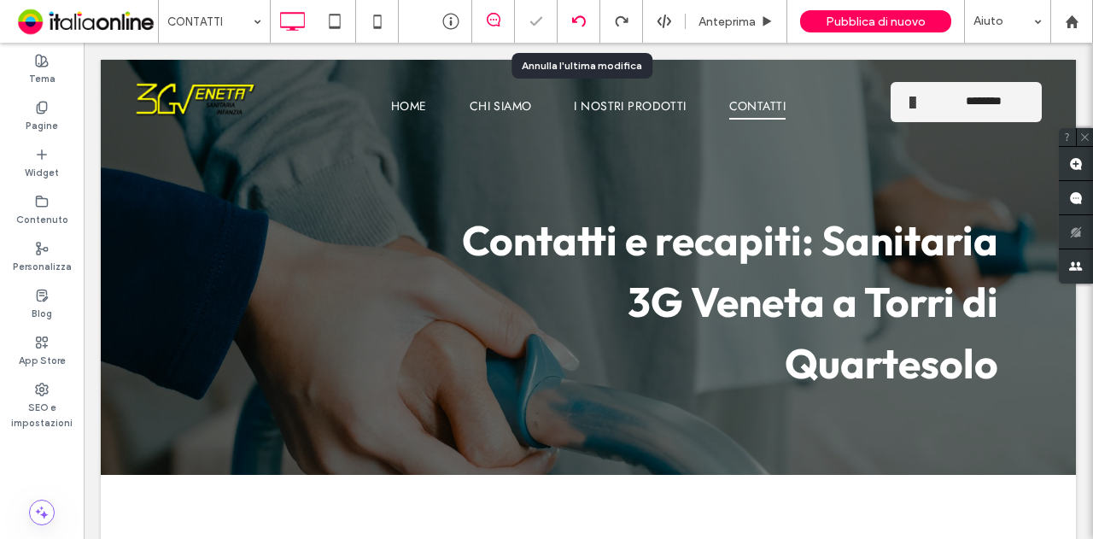
scroll to position [0, 0]
click at [583, 21] on icon at bounding box center [579, 22] width 14 height 14
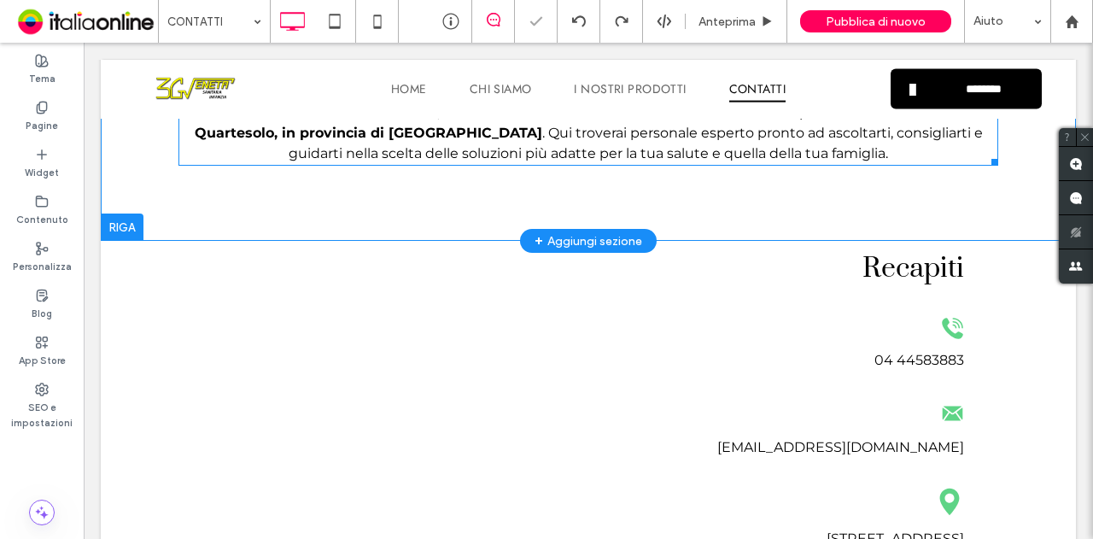
scroll to position [683, 0]
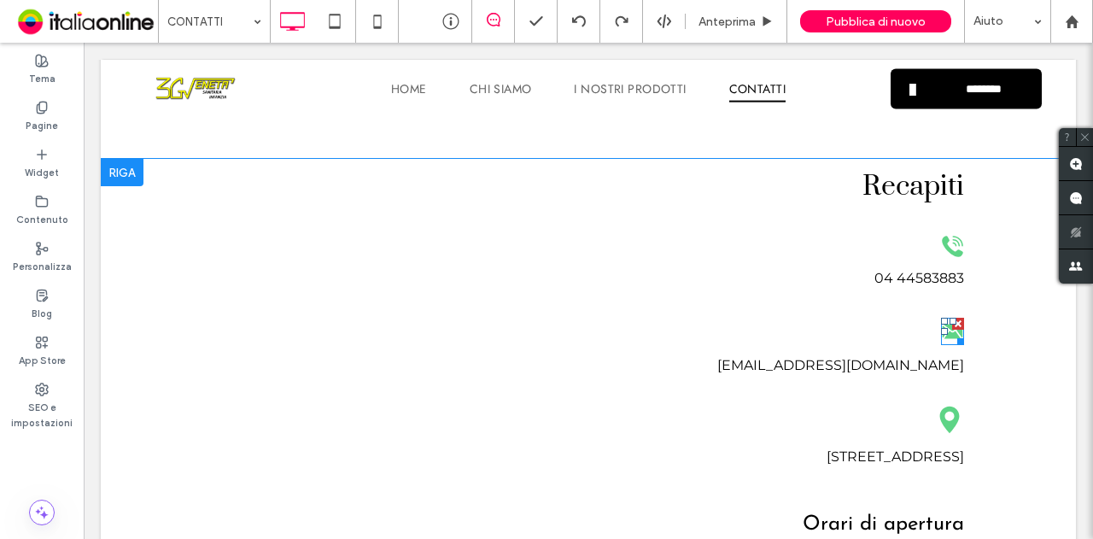
click at [953, 320] on div at bounding box center [958, 324] width 12 height 12
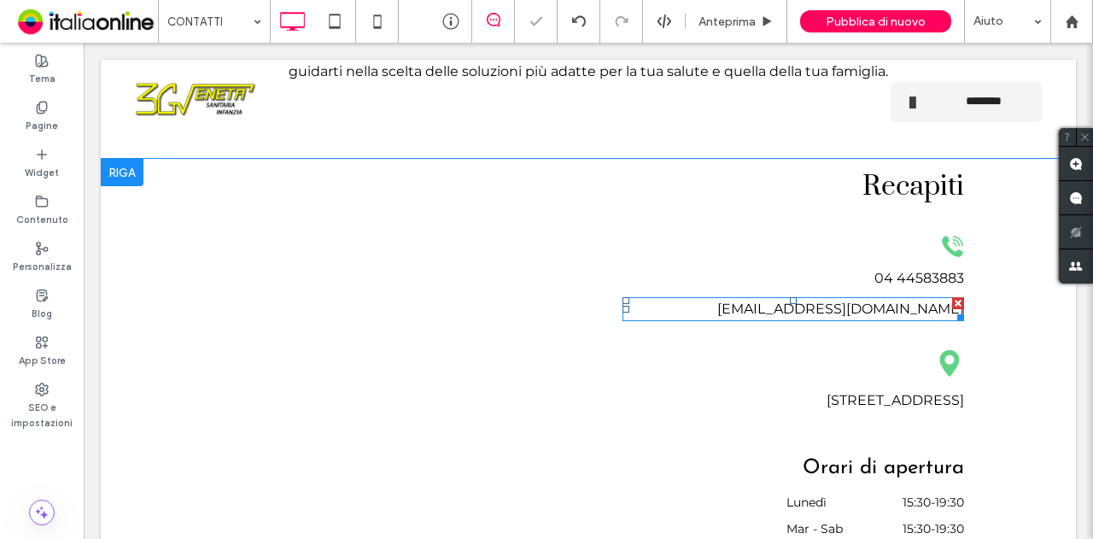
click at [952, 301] on div at bounding box center [958, 303] width 12 height 12
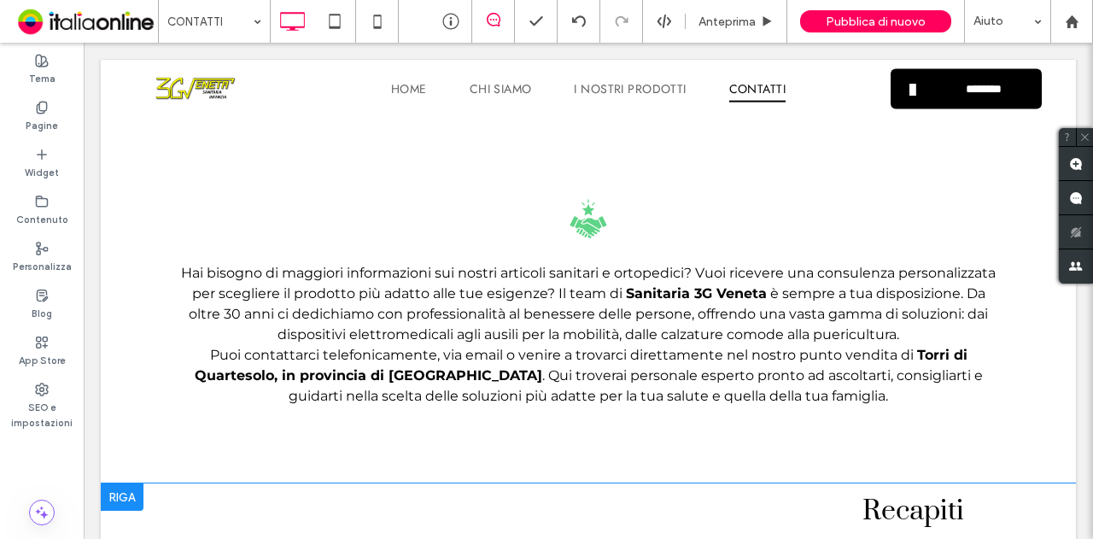
scroll to position [256, 0]
